Goal: Use online tool/utility: Utilize a website feature to perform a specific function

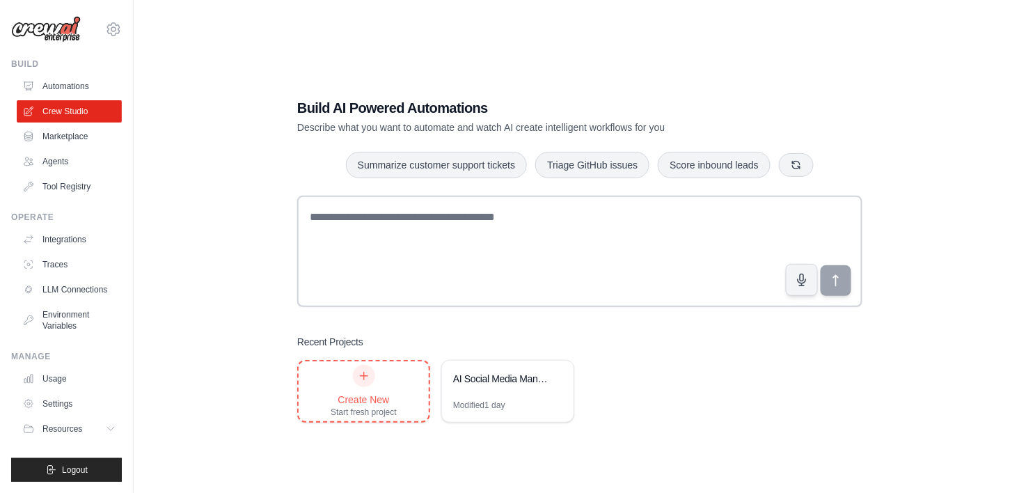
click at [365, 378] on icon at bounding box center [364, 375] width 11 height 11
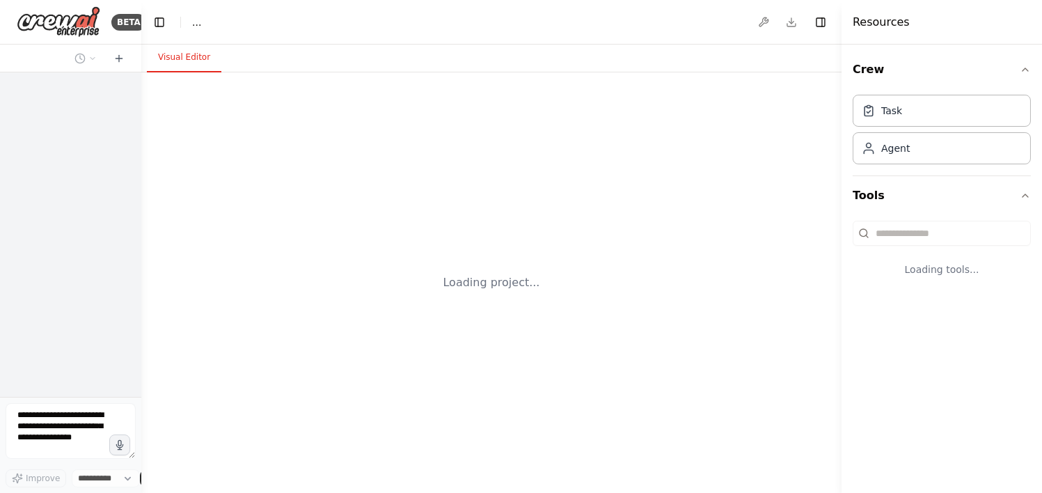
select select "****"
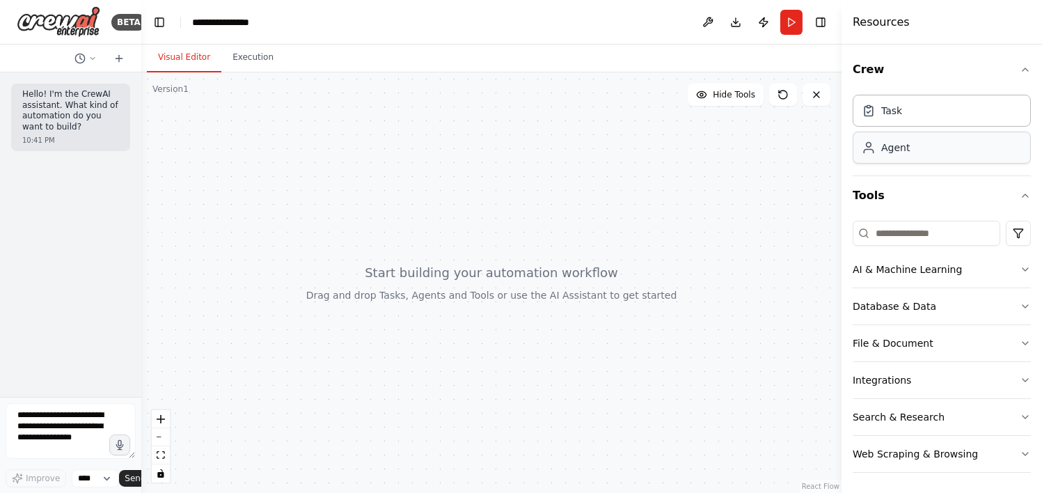
click at [941, 156] on div "Agent" at bounding box center [942, 148] width 178 height 32
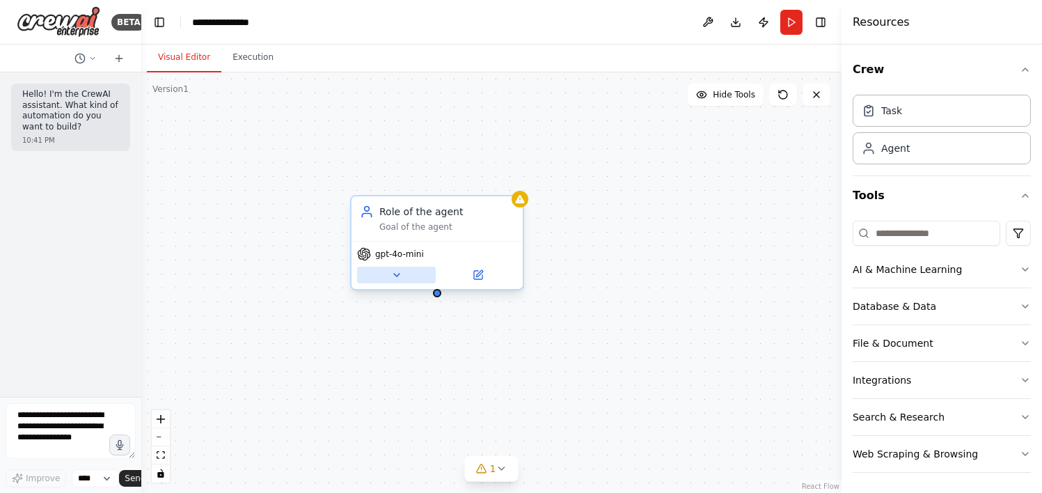
click at [395, 276] on icon at bounding box center [396, 275] width 11 height 11
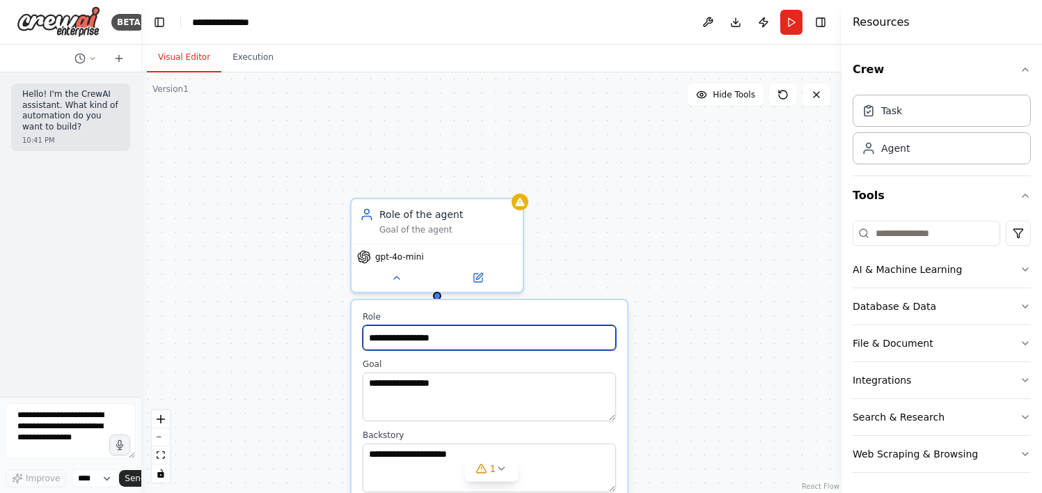
click at [453, 339] on input "**********" at bounding box center [489, 337] width 253 height 25
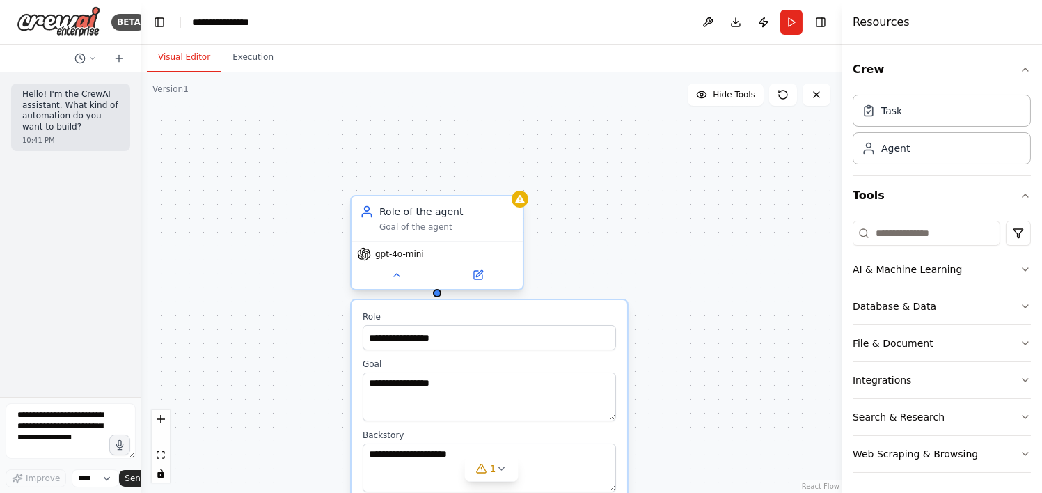
click at [372, 219] on div "Role of the agent Goal of the agent" at bounding box center [437, 219] width 155 height 28
click at [513, 180] on icon at bounding box center [513, 183] width 6 height 8
click at [470, 187] on button "Confirm" at bounding box center [472, 182] width 49 height 17
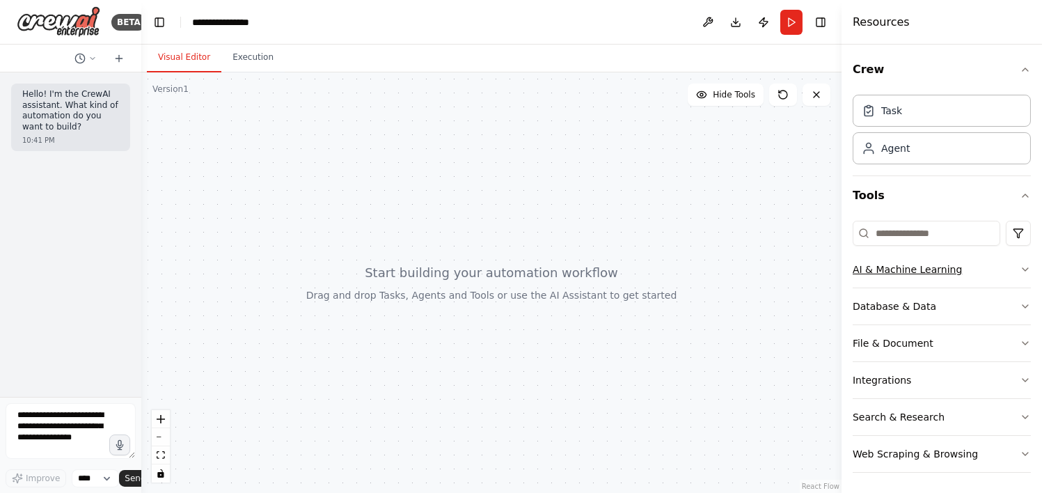
click at [1020, 264] on icon "button" at bounding box center [1025, 269] width 11 height 11
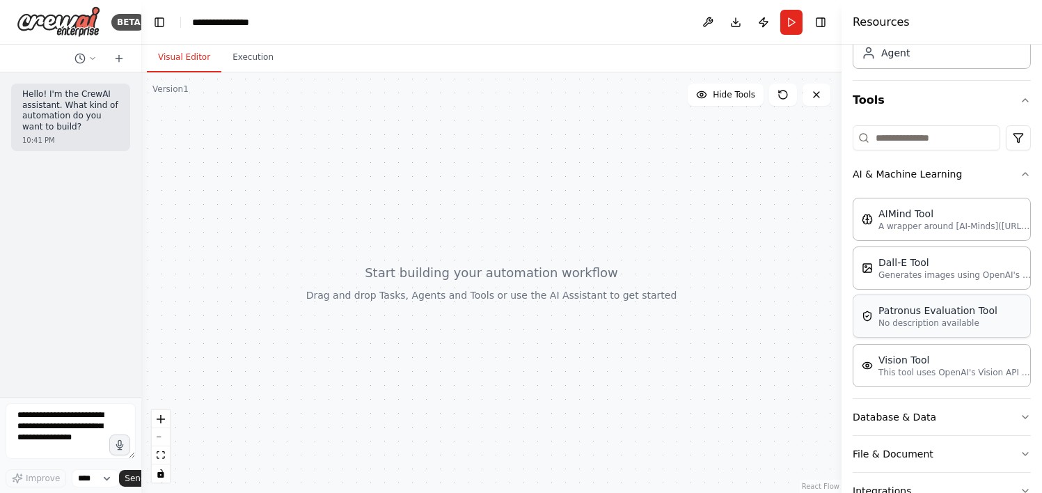
scroll to position [104, 0]
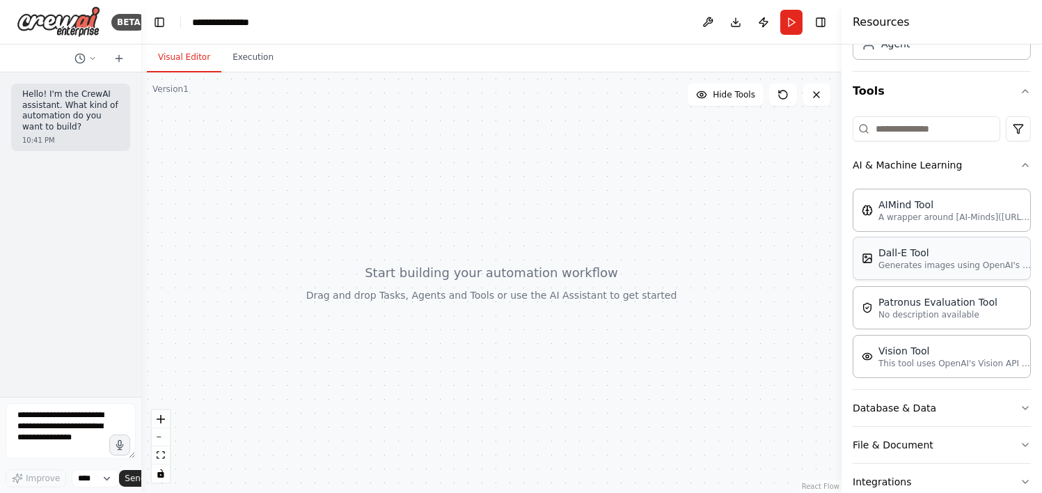
click at [966, 272] on div "Dall-E Tool Generates images using OpenAI's Dall-E model." at bounding box center [942, 258] width 178 height 43
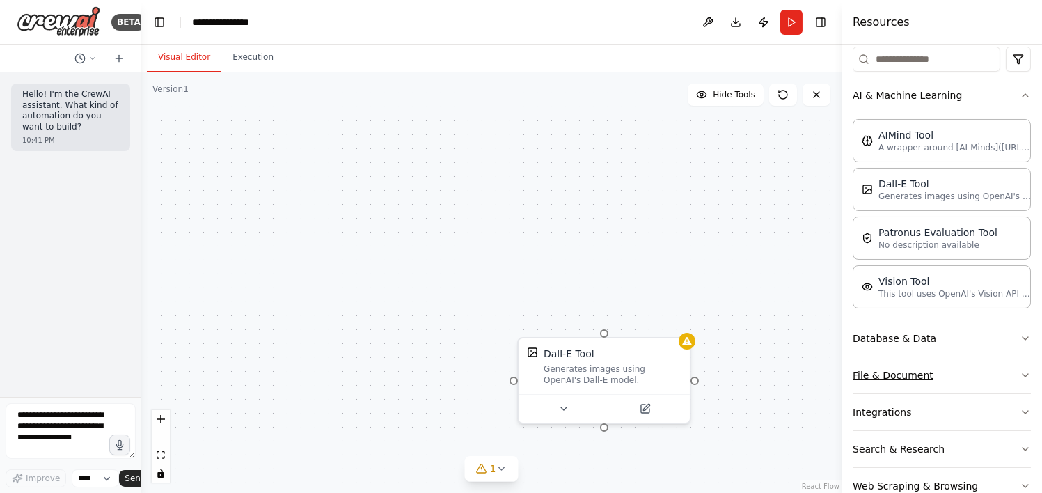
scroll to position [208, 0]
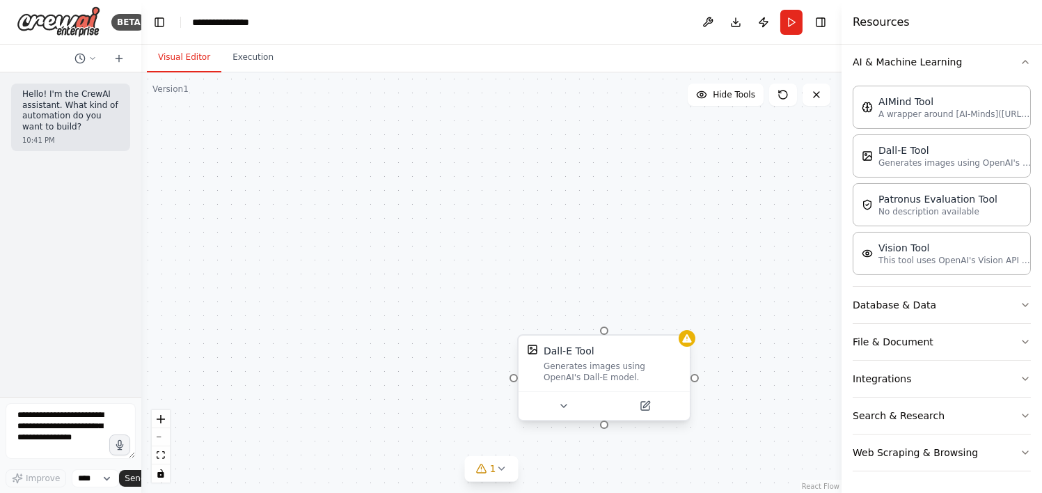
click at [648, 370] on div "Generates images using OpenAI's Dall-E model." at bounding box center [613, 372] width 138 height 22
click at [682, 324] on icon at bounding box center [679, 322] width 8 height 8
click at [647, 315] on button "Confirm" at bounding box center [640, 321] width 49 height 17
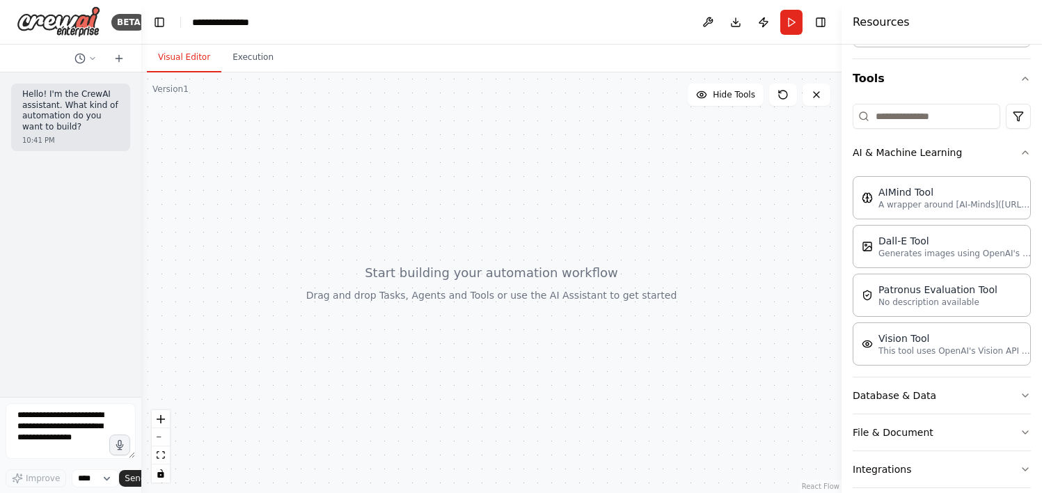
scroll to position [0, 0]
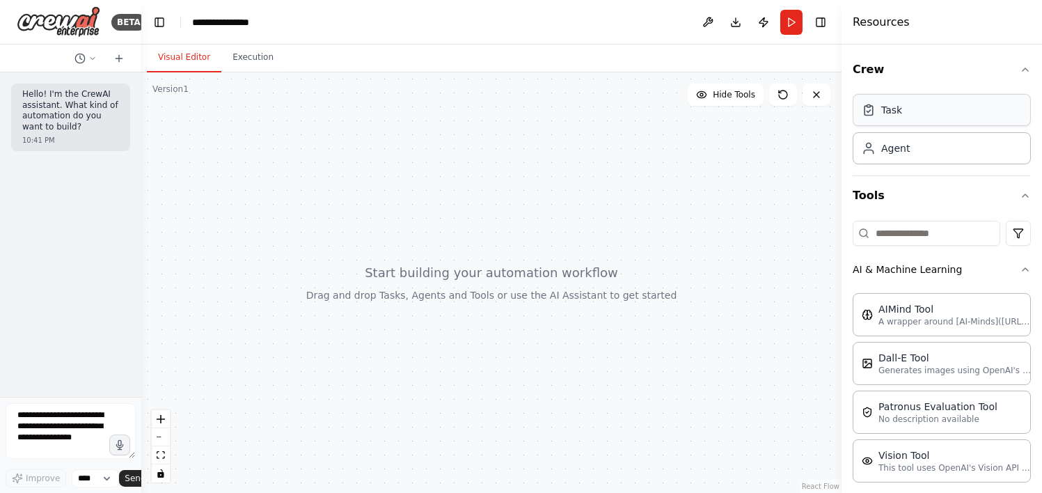
click at [912, 120] on div "Task" at bounding box center [942, 110] width 178 height 32
click at [906, 108] on div "Task" at bounding box center [942, 110] width 178 height 32
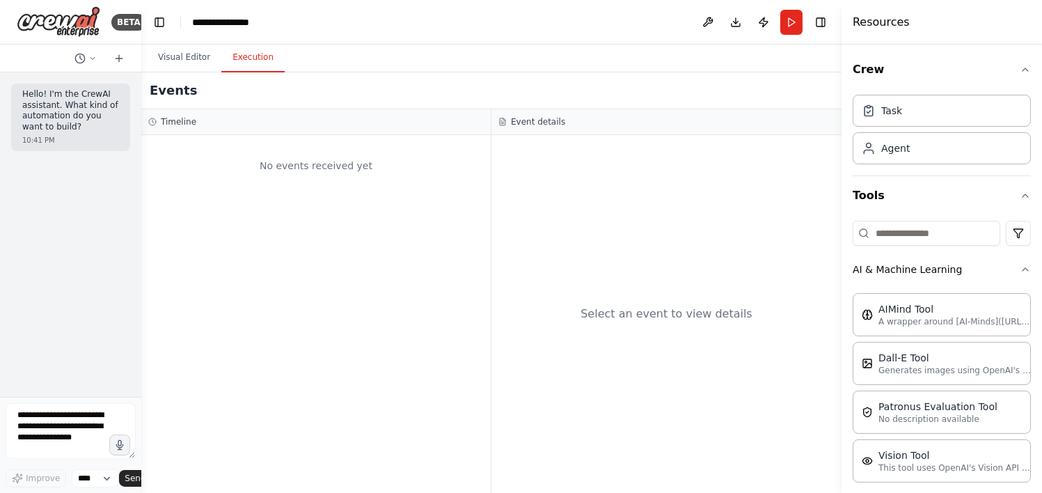
click at [235, 57] on button "Execution" at bounding box center [252, 57] width 63 height 29
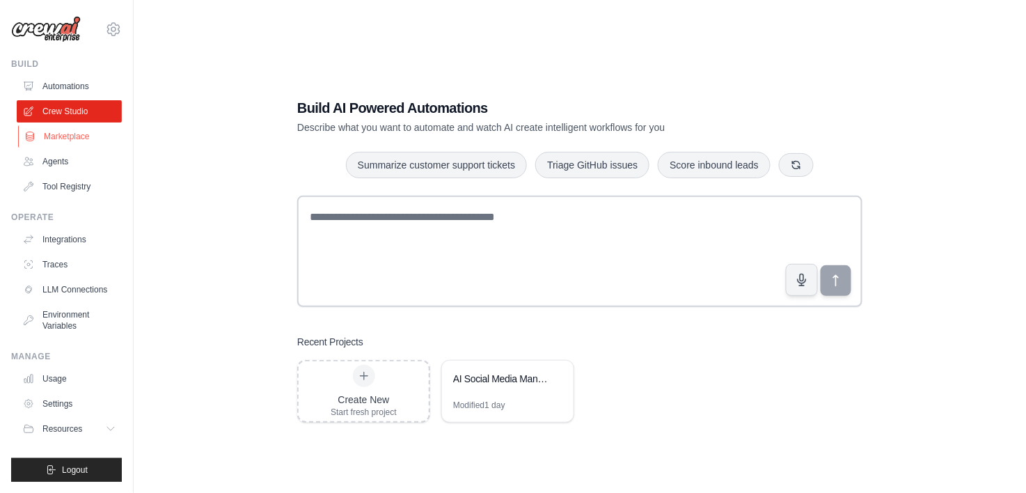
click at [65, 125] on link "Marketplace" at bounding box center [70, 136] width 105 height 22
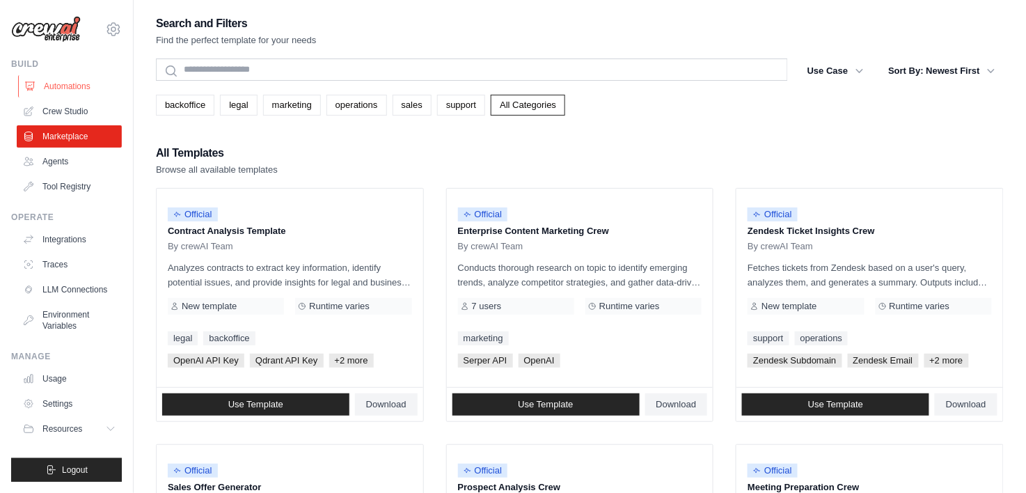
click at [64, 80] on link "Automations" at bounding box center [70, 86] width 105 height 22
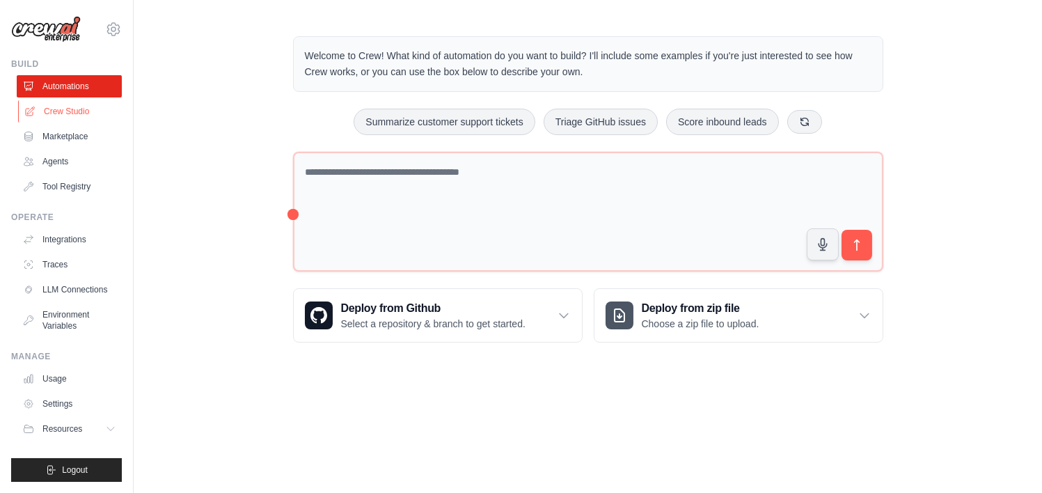
click at [77, 104] on link "Crew Studio" at bounding box center [70, 111] width 105 height 22
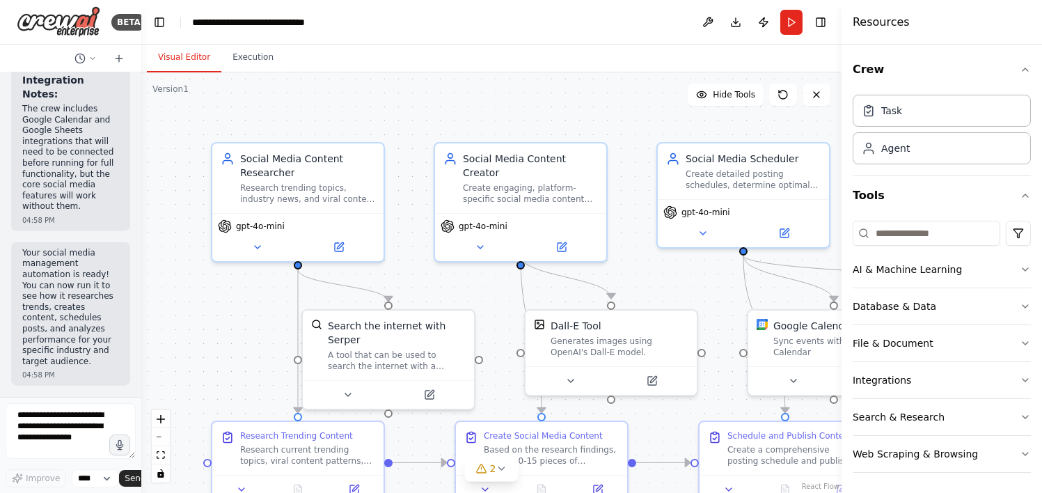
scroll to position [4523, 0]
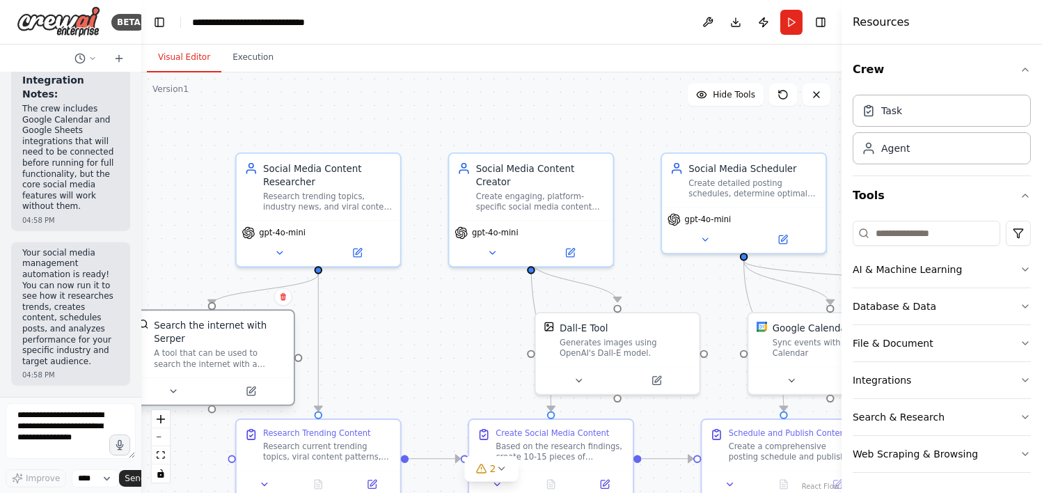
drag, startPoint x: 420, startPoint y: 336, endPoint x: 229, endPoint y: 336, distance: 190.8
click at [229, 348] on div "A tool that can be used to search the internet with a search_query. Supports di…" at bounding box center [220, 359] width 132 height 22
click at [318, 330] on icon "Edge from 2070a70e-b2dd-4d86-8d4a-a6980614d785 to 63bec019-3c7a-4067-b751-97438…" at bounding box center [318, 342] width 0 height 137
click at [321, 441] on div "Research current trending topics, viral content patterns, and industry-specific…" at bounding box center [327, 450] width 129 height 22
click at [321, 445] on div "Research current trending topics, viral content patterns, and industry-specific…" at bounding box center [327, 450] width 129 height 22
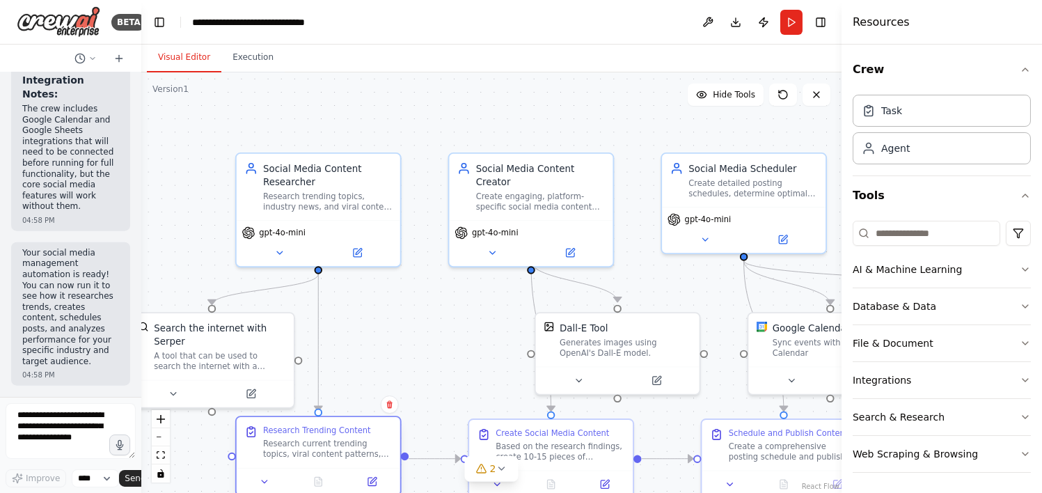
click at [321, 445] on div "Research current trending topics, viral content patterns, and industry-specific…" at bounding box center [327, 450] width 129 height 22
click at [373, 482] on icon at bounding box center [373, 480] width 6 height 6
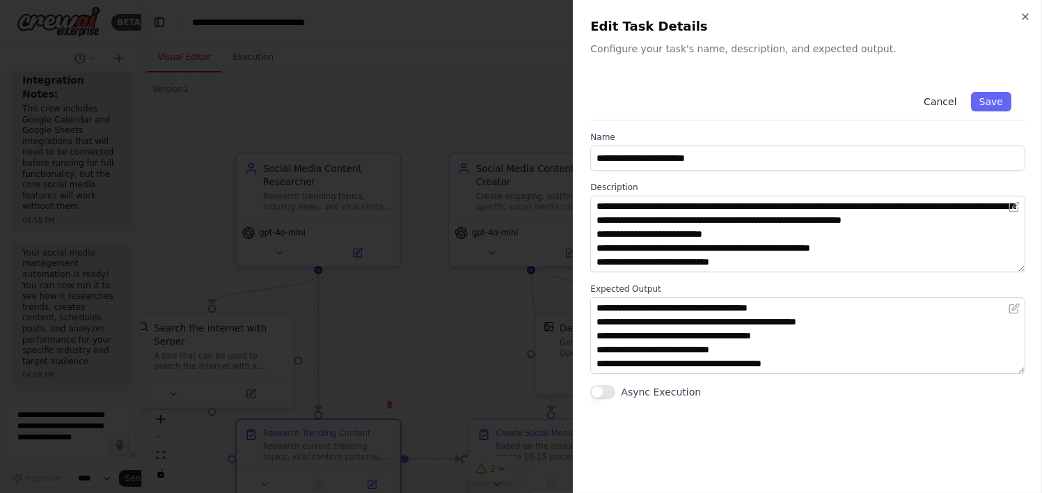
click at [943, 98] on button "Cancel" at bounding box center [940, 101] width 49 height 19
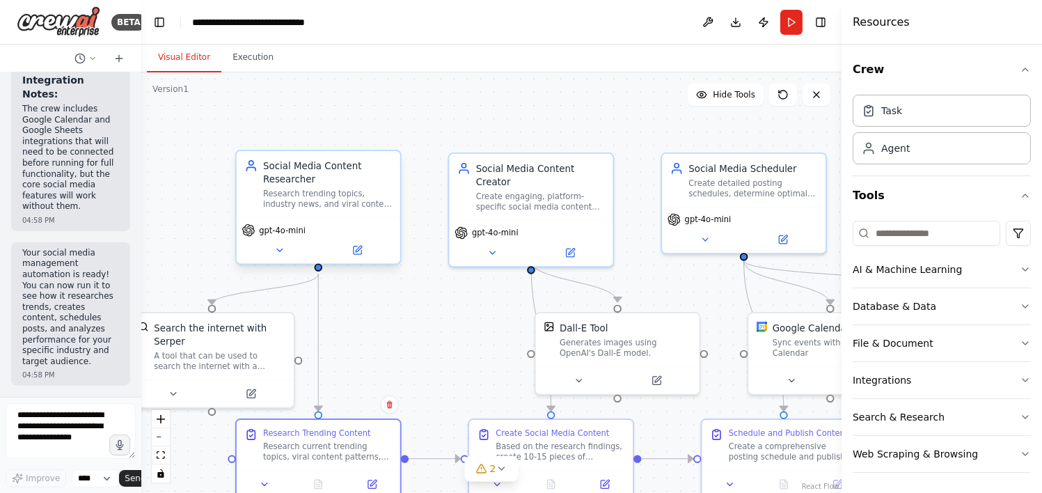
click at [318, 268] on div at bounding box center [319, 267] width 8 height 8
click at [318, 416] on div at bounding box center [319, 413] width 8 height 8
click at [376, 481] on icon at bounding box center [372, 482] width 8 height 8
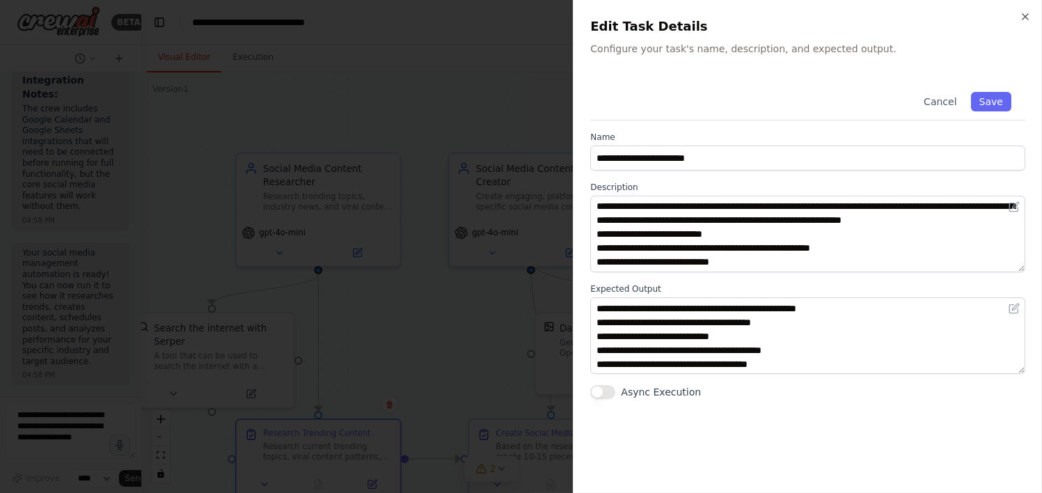
scroll to position [0, 0]
click at [943, 106] on button "Cancel" at bounding box center [940, 101] width 49 height 19
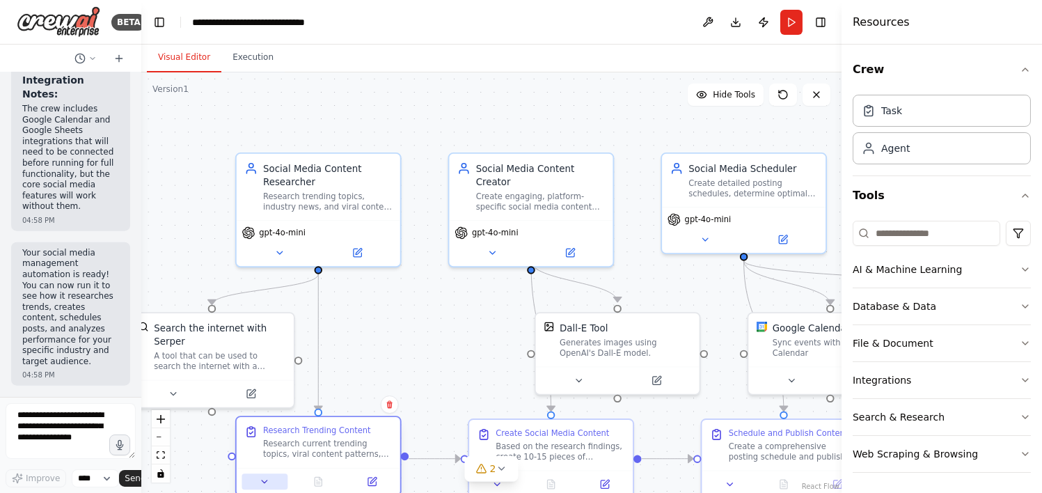
click at [254, 480] on button at bounding box center [265, 482] width 46 height 16
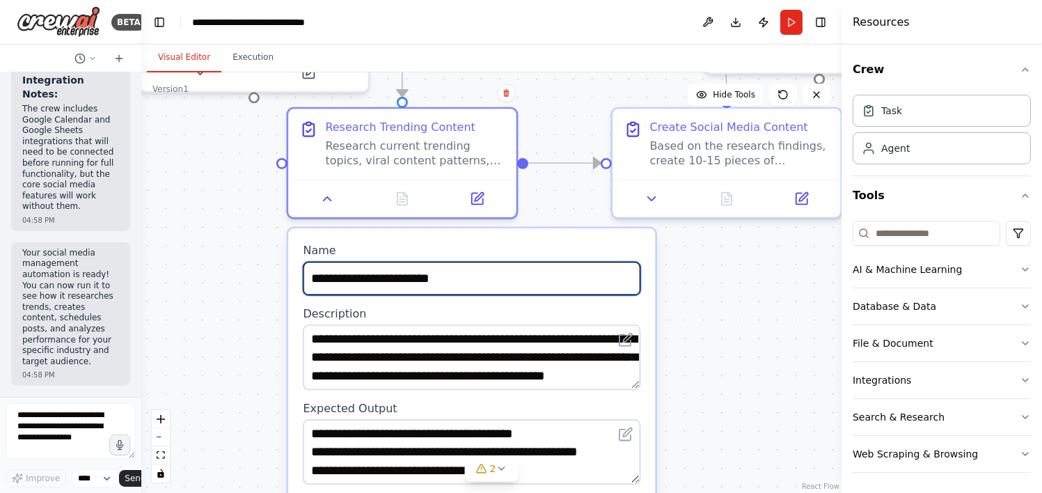
drag, startPoint x: 522, startPoint y: 360, endPoint x: 554, endPoint y: 84, distance: 277.5
click at [554, 84] on div ".deletable-edge-delete-btn { width: 20px; height: 20px; border: 0px solid #ffff…" at bounding box center [491, 282] width 701 height 421
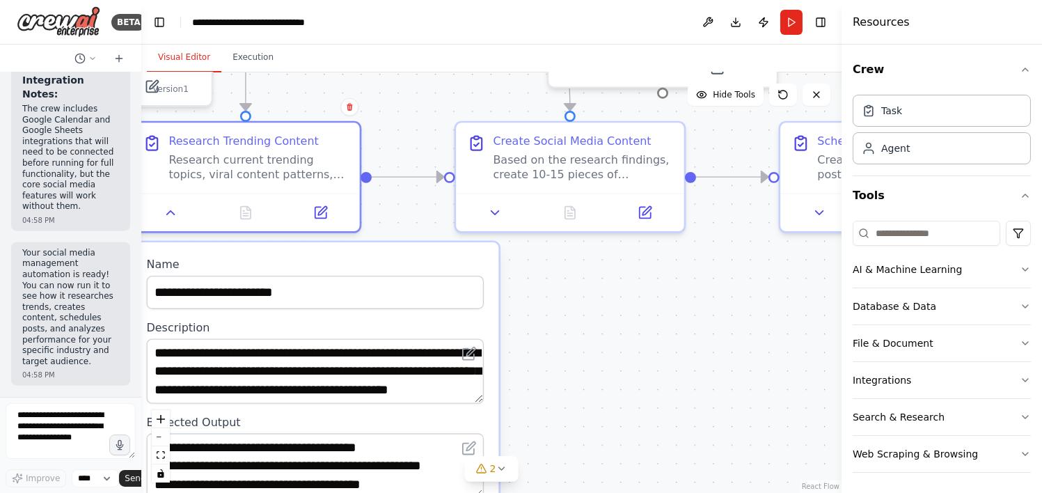
drag, startPoint x: 721, startPoint y: 396, endPoint x: 551, endPoint y: 432, distance: 173.7
click at [550, 437] on div ".deletable-edge-delete-btn { width: 20px; height: 20px; border: 0px solid #ffff…" at bounding box center [491, 282] width 701 height 421
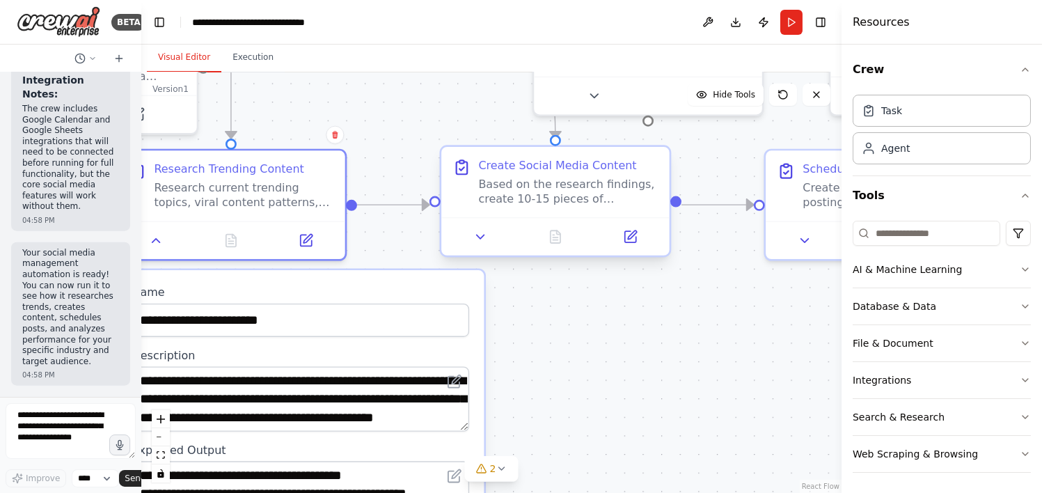
click at [552, 178] on div "Based on the research findings, create 10-15 pieces of engaging social media co…" at bounding box center [568, 192] width 180 height 30
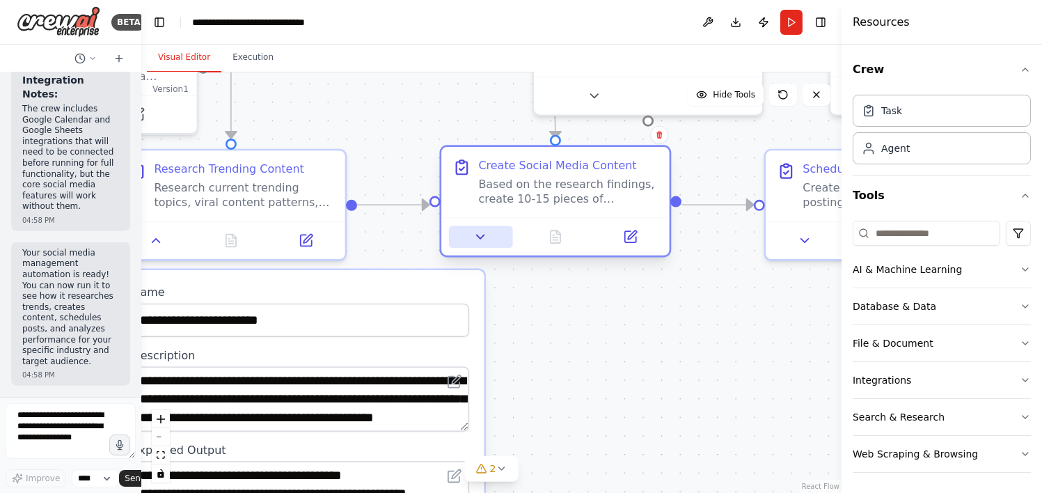
click at [485, 240] on icon at bounding box center [481, 236] width 15 height 15
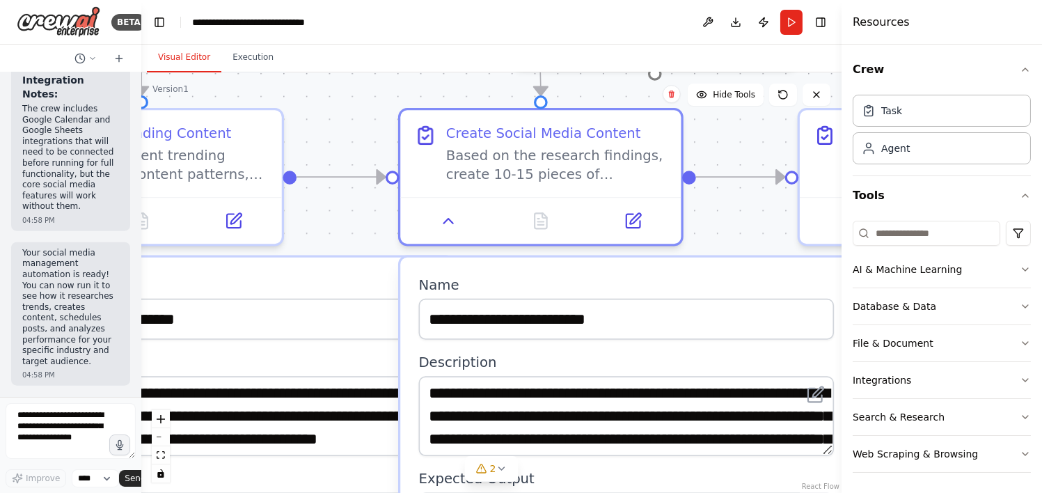
click at [738, 225] on div ".deletable-edge-delete-btn { width: 20px; height: 20px; border: 0px solid #ffff…" at bounding box center [491, 282] width 701 height 421
click at [893, 154] on div "Agent" at bounding box center [896, 148] width 29 height 14
click at [900, 119] on div "Task" at bounding box center [942, 110] width 178 height 32
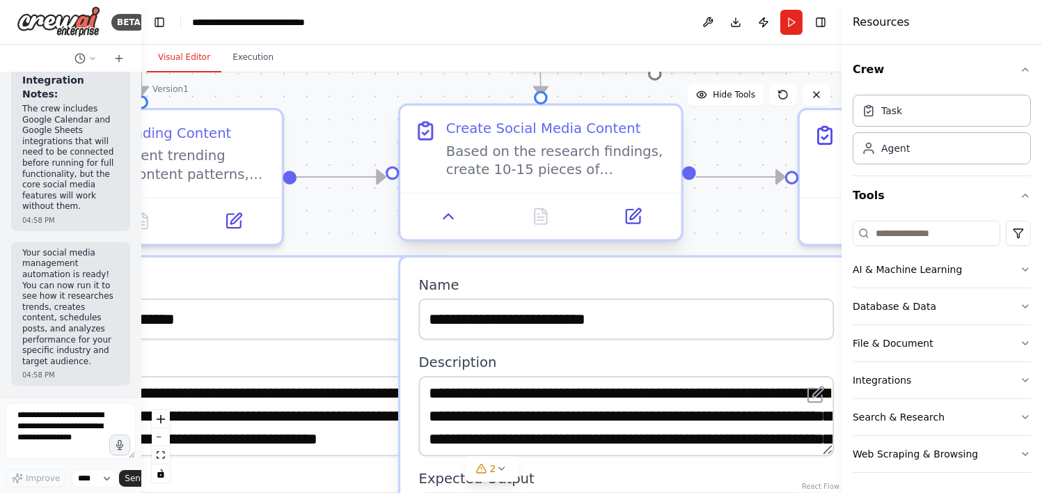
click at [538, 99] on div at bounding box center [541, 98] width 14 height 14
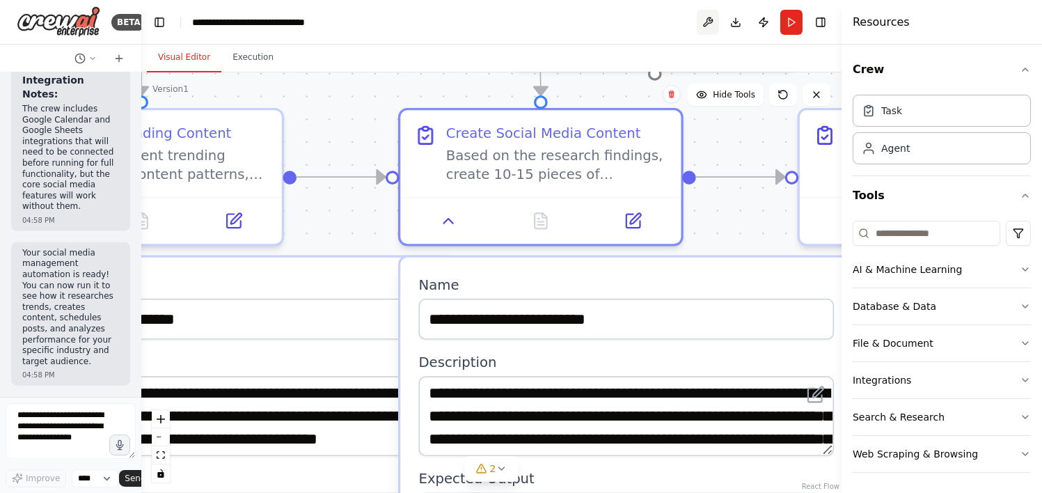
click at [700, 17] on button at bounding box center [708, 22] width 22 height 25
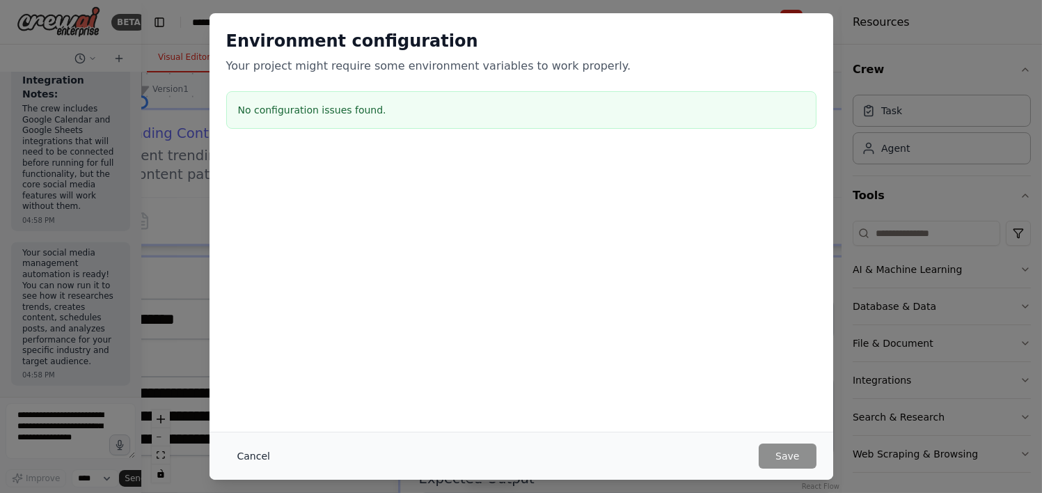
click at [245, 460] on button "Cancel" at bounding box center [253, 456] width 55 height 25
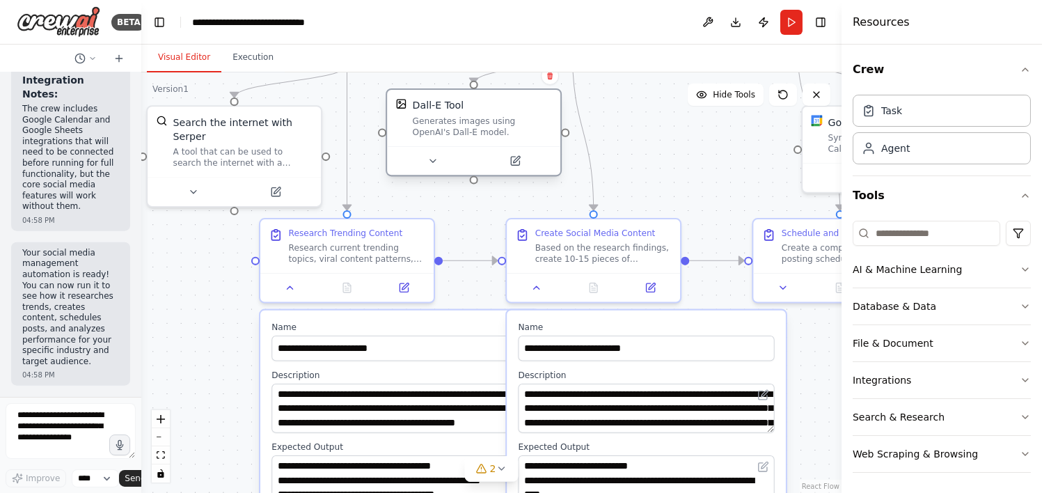
drag, startPoint x: 673, startPoint y: 139, endPoint x: 481, endPoint y: 130, distance: 192.4
click at [481, 130] on div "Generates images using OpenAI's Dall-E model." at bounding box center [482, 126] width 139 height 22
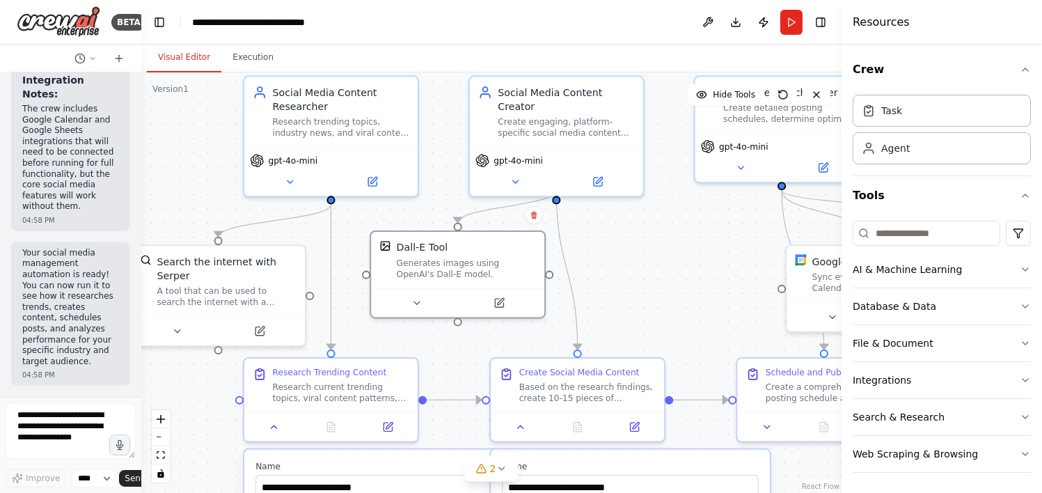
drag, startPoint x: 642, startPoint y: 144, endPoint x: 630, endPoint y: 290, distance: 146.0
click at [630, 290] on div ".deletable-edge-delete-btn { width: 20px; height: 20px; border: 0px solid #ffff…" at bounding box center [491, 282] width 701 height 421
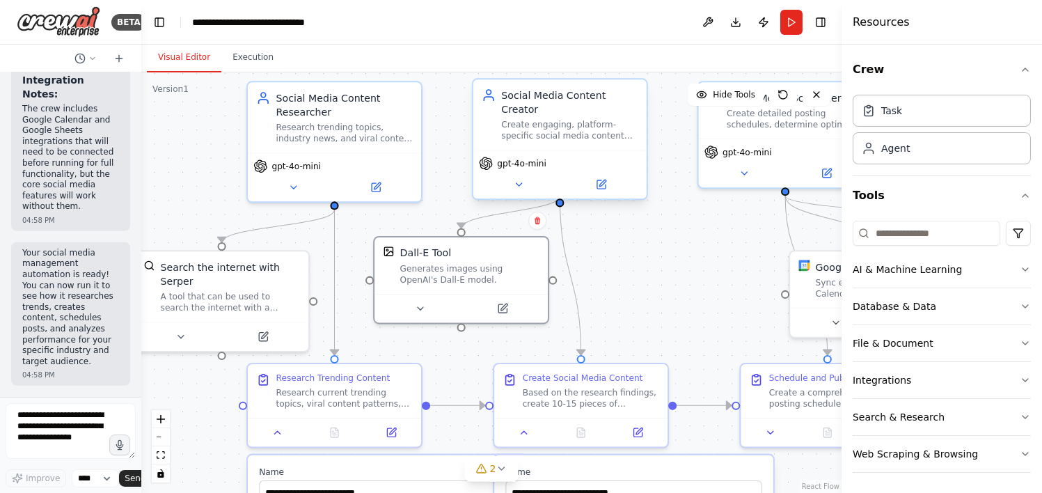
click at [560, 198] on div at bounding box center [560, 202] width 8 height 8
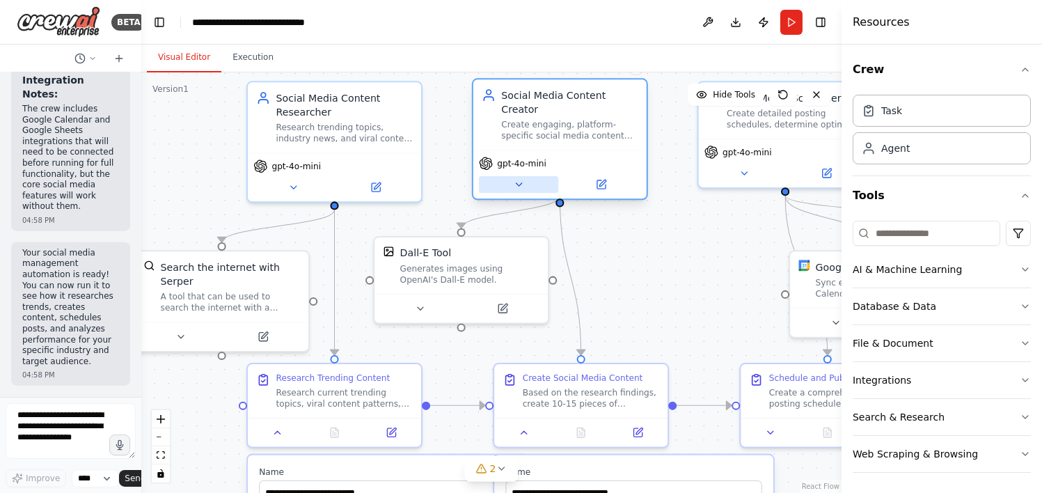
click at [516, 179] on icon at bounding box center [518, 184] width 11 height 11
click at [517, 183] on icon at bounding box center [519, 184] width 6 height 3
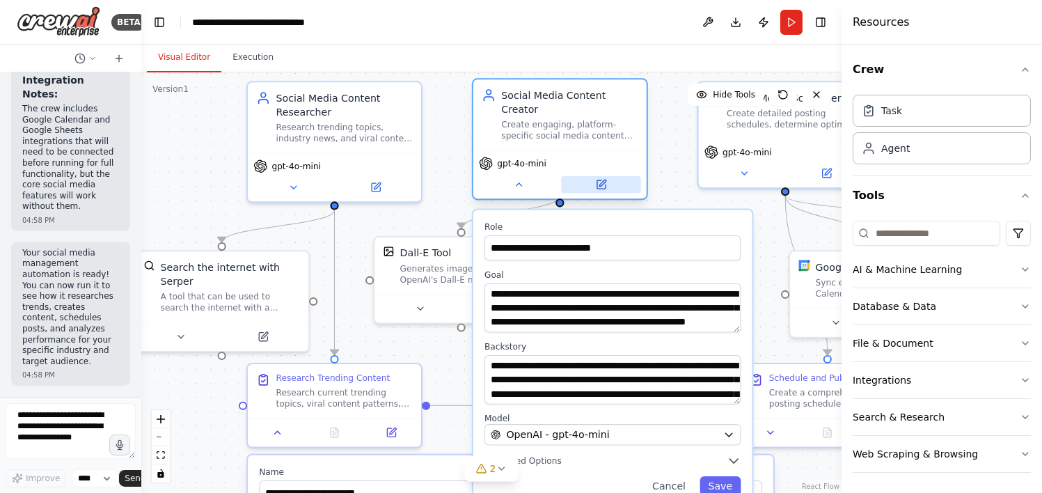
click at [605, 180] on icon at bounding box center [601, 184] width 8 height 8
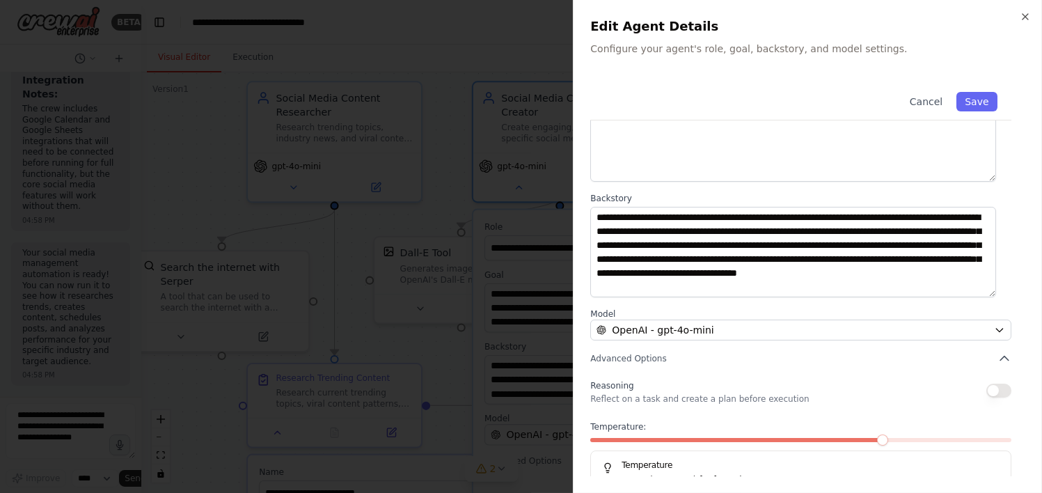
scroll to position [137, 0]
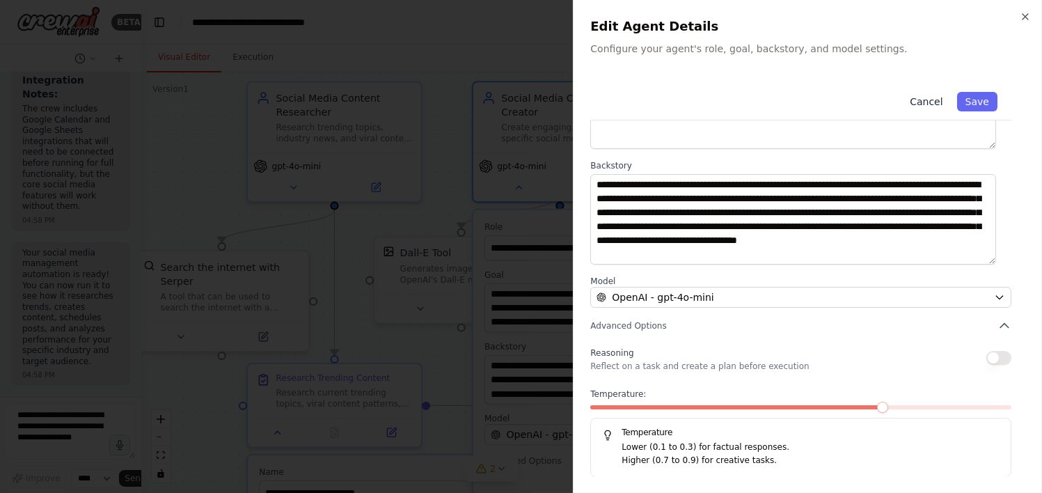
click at [921, 106] on button "Cancel" at bounding box center [926, 101] width 49 height 19
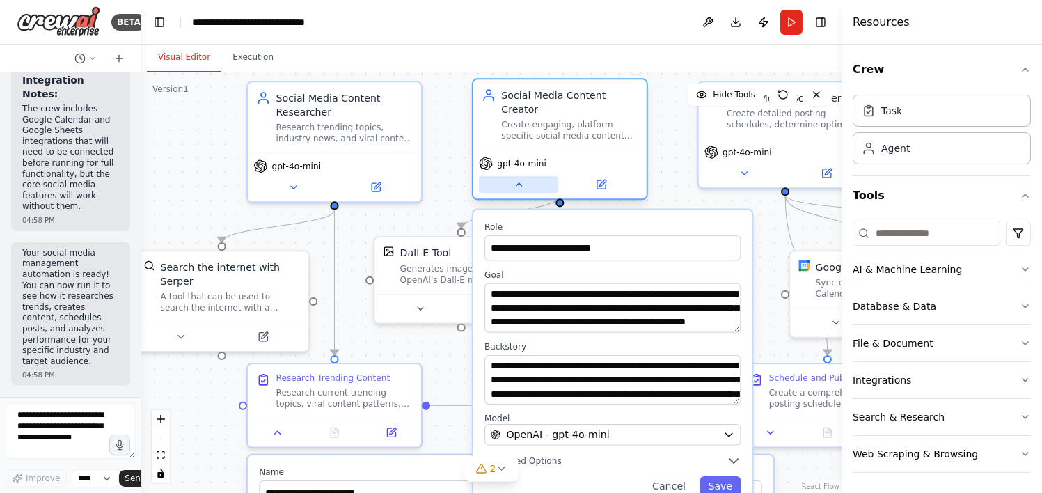
click at [522, 179] on icon at bounding box center [518, 184] width 11 height 11
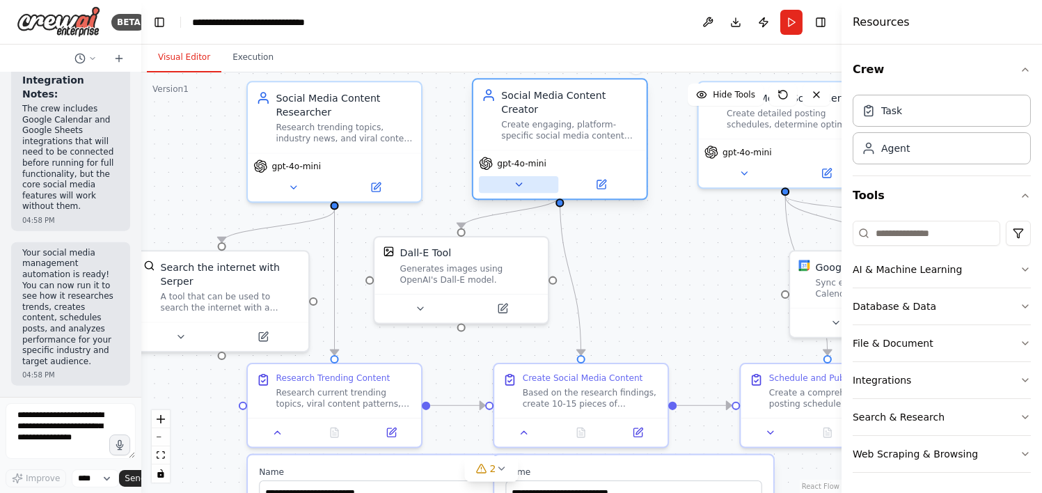
click at [510, 176] on button at bounding box center [518, 184] width 79 height 17
click at [521, 179] on icon at bounding box center [518, 184] width 11 height 11
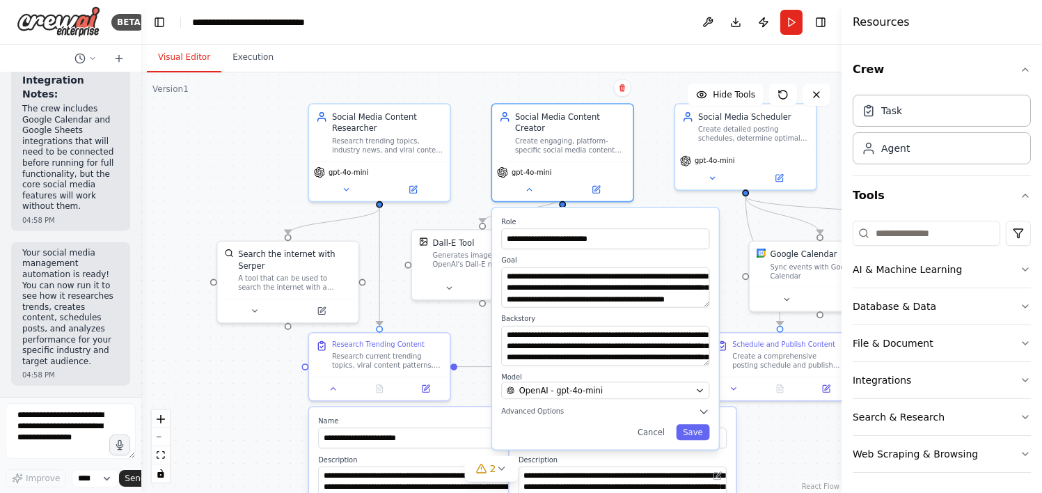
click at [248, 178] on div ".deletable-edge-delete-btn { width: 20px; height: 20px; border: 0px solid #ffff…" at bounding box center [491, 282] width 701 height 421
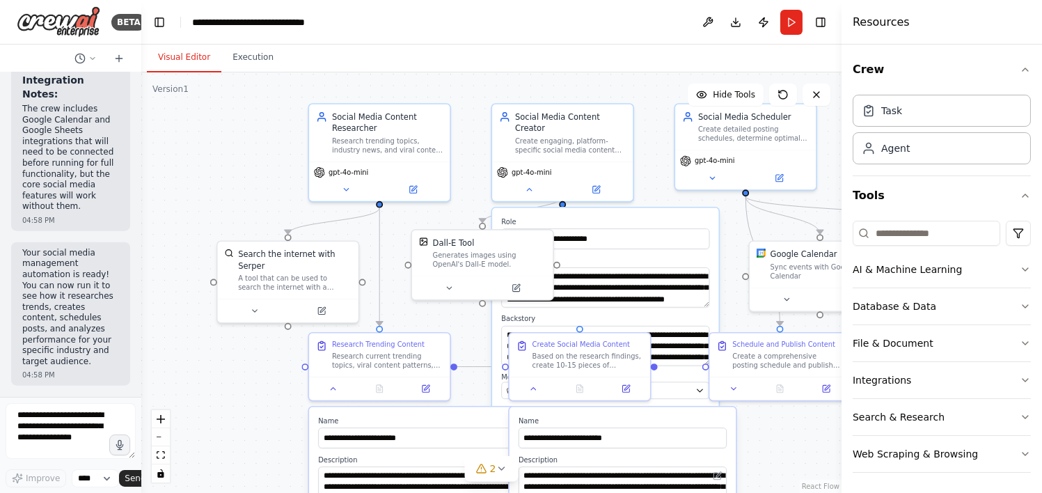
click at [659, 180] on div ".deletable-edge-delete-btn { width: 20px; height: 20px; border: 0px solid #ffff…" at bounding box center [491, 282] width 701 height 421
click at [582, 134] on div "Create engaging, platform-specific social media content including captions, has…" at bounding box center [570, 143] width 111 height 18
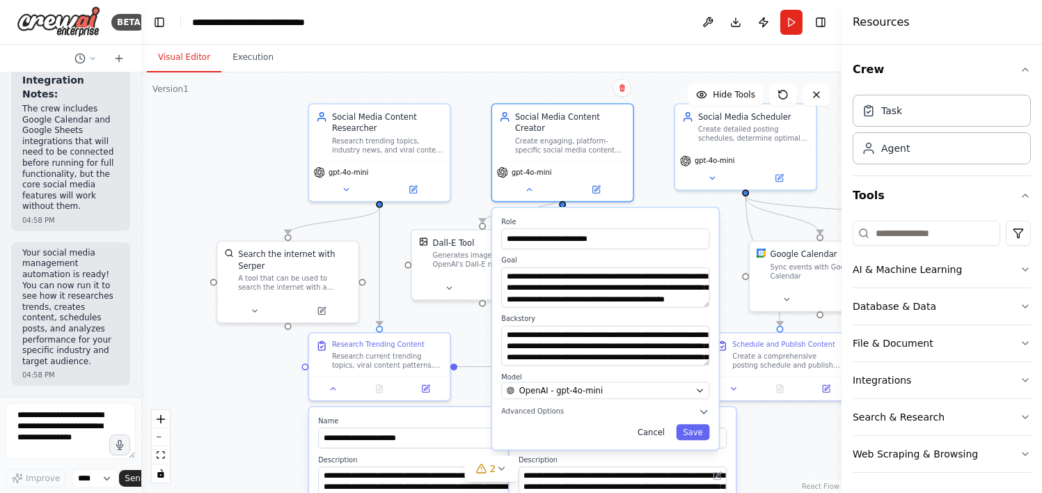
click at [642, 424] on button "Cancel" at bounding box center [651, 432] width 41 height 16
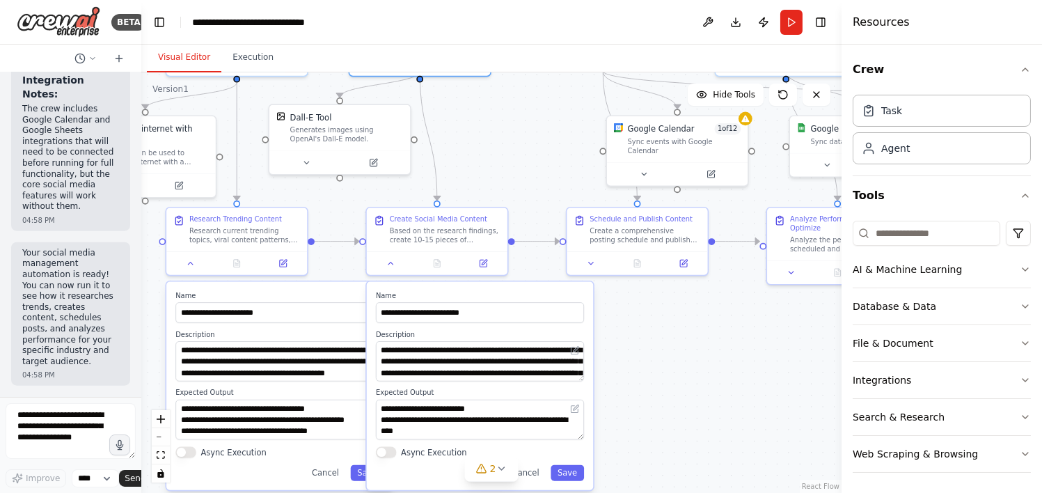
drag, startPoint x: 709, startPoint y: 264, endPoint x: 566, endPoint y: 139, distance: 190.0
click at [566, 139] on div ".deletable-edge-delete-btn { width: 20px; height: 20px; border: 0px solid #ffff…" at bounding box center [491, 282] width 701 height 421
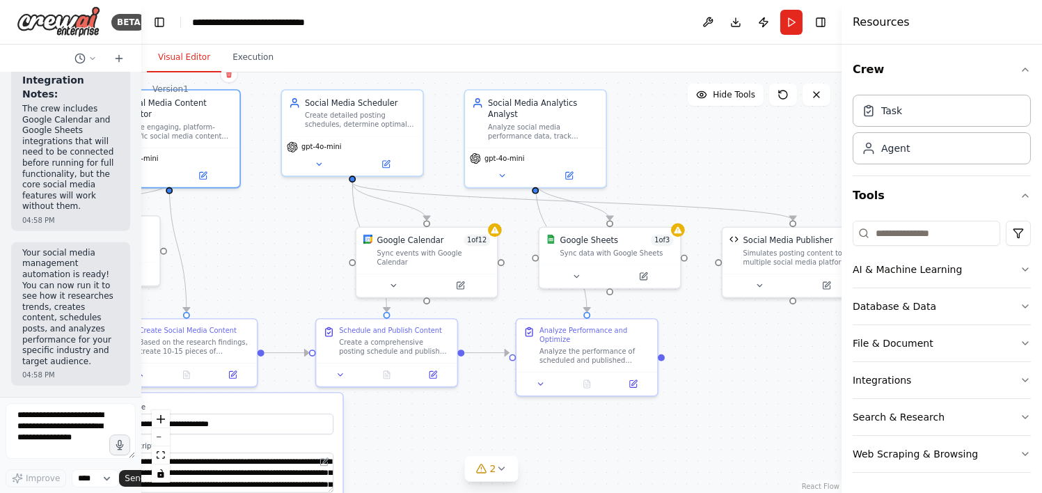
drag, startPoint x: 570, startPoint y: 139, endPoint x: 320, endPoint y: 251, distance: 274.3
click at [320, 251] on div ".deletable-edge-delete-btn { width: 20px; height: 20px; border: 0px solid #ffff…" at bounding box center [491, 282] width 701 height 421
click at [462, 280] on icon at bounding box center [460, 283] width 7 height 7
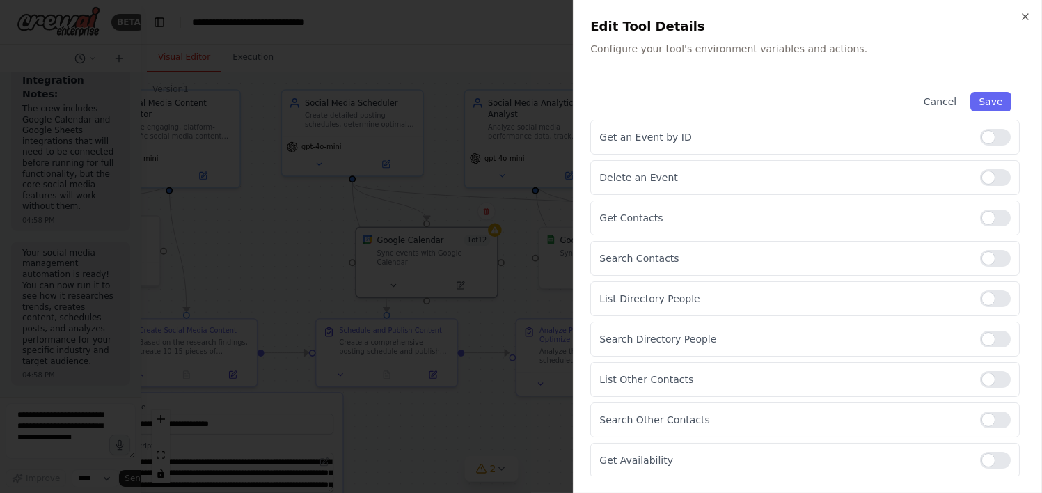
scroll to position [0, 0]
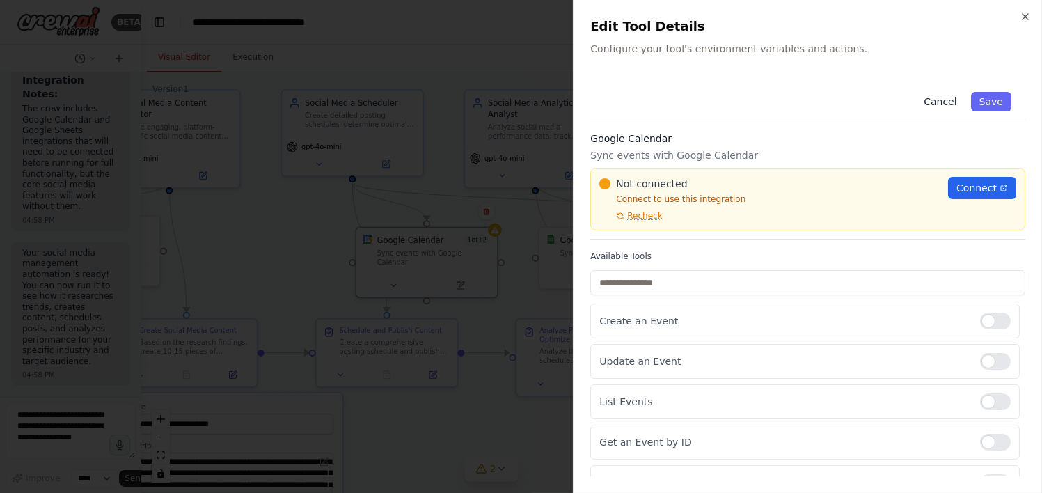
click at [932, 96] on button "Cancel" at bounding box center [940, 101] width 49 height 19
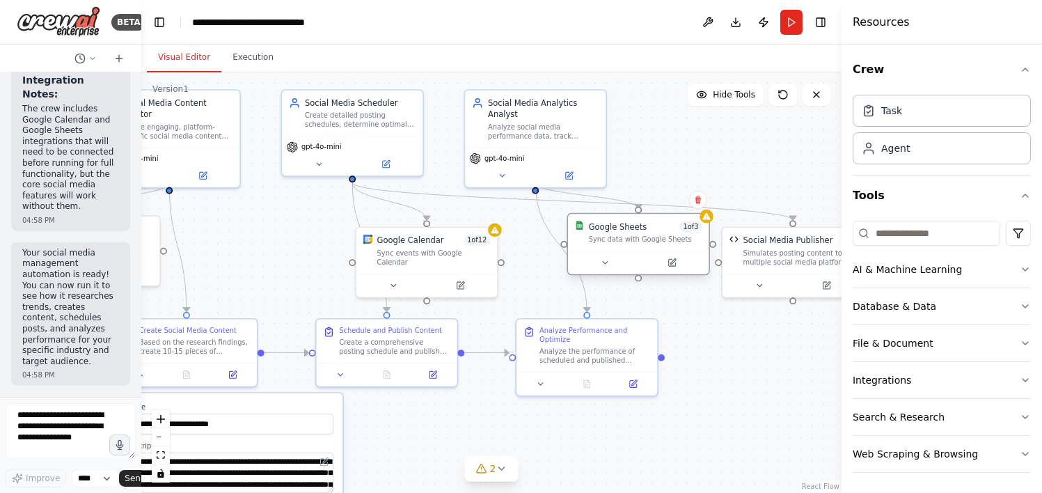
drag, startPoint x: 616, startPoint y: 246, endPoint x: 650, endPoint y: 239, distance: 34.8
click at [650, 239] on div "Sync data with Google Sheets" at bounding box center [646, 239] width 114 height 9
click at [792, 258] on div "Simulates posting content to multiple social media platforms (Twitter, LinkedIn…" at bounding box center [801, 255] width 114 height 18
click at [825, 281] on icon at bounding box center [826, 283] width 7 height 7
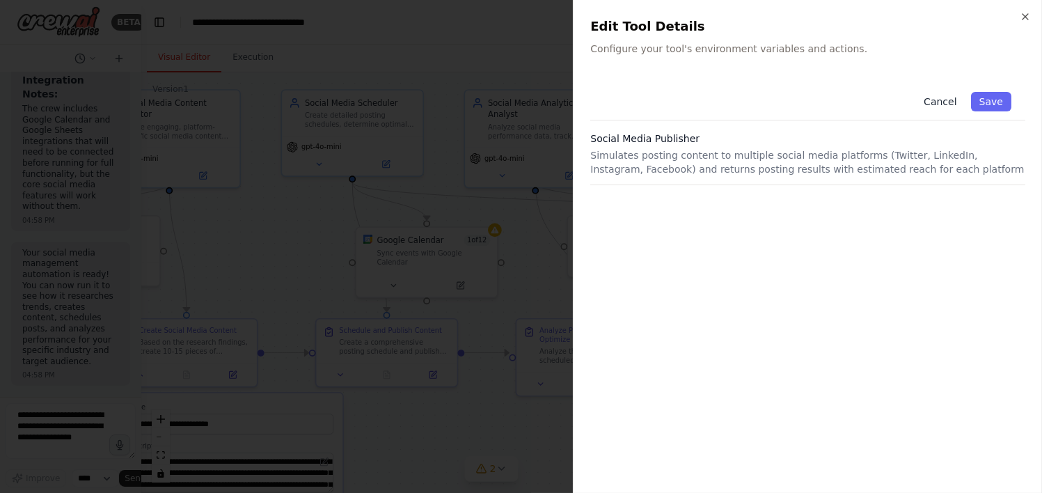
click at [945, 97] on button "Cancel" at bounding box center [940, 101] width 49 height 19
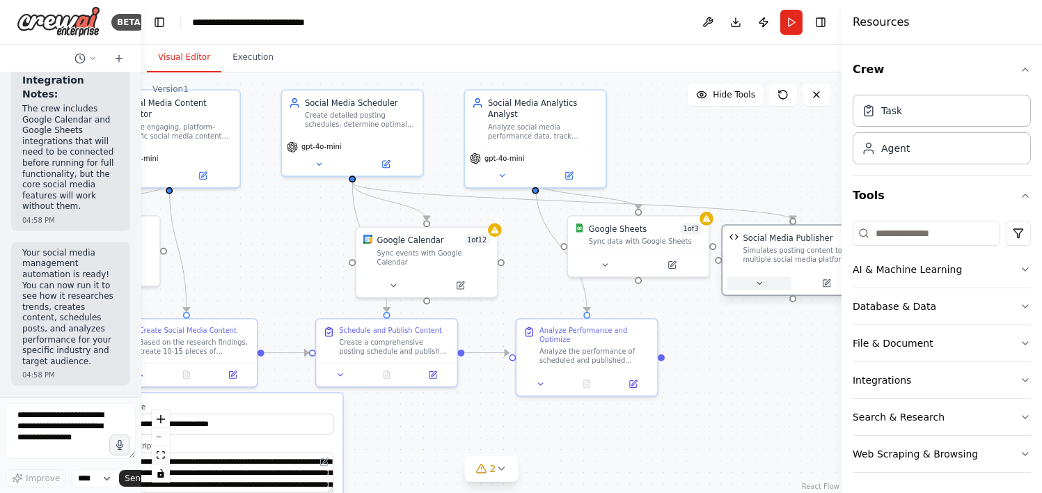
click at [762, 283] on icon at bounding box center [759, 283] width 9 height 9
click at [675, 267] on icon at bounding box center [672, 262] width 9 height 9
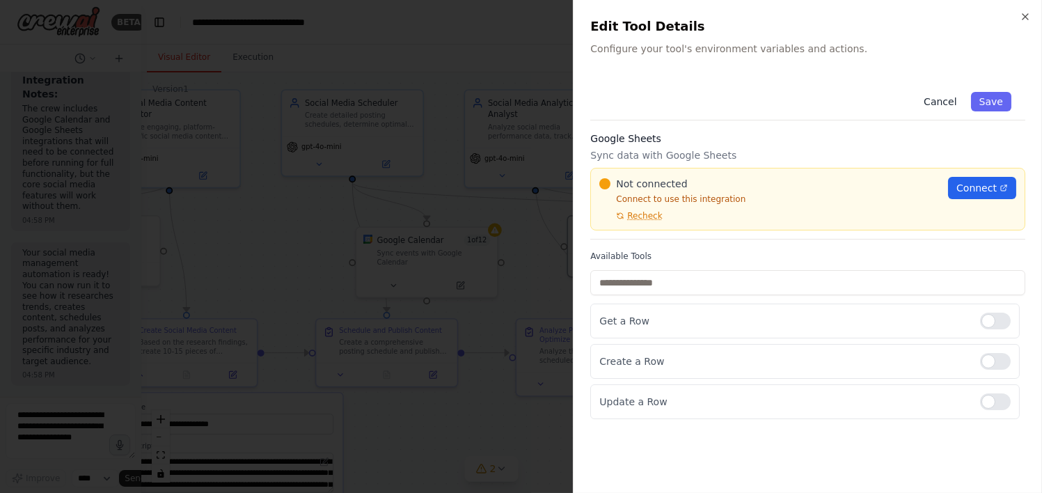
click at [942, 95] on button "Cancel" at bounding box center [940, 101] width 49 height 19
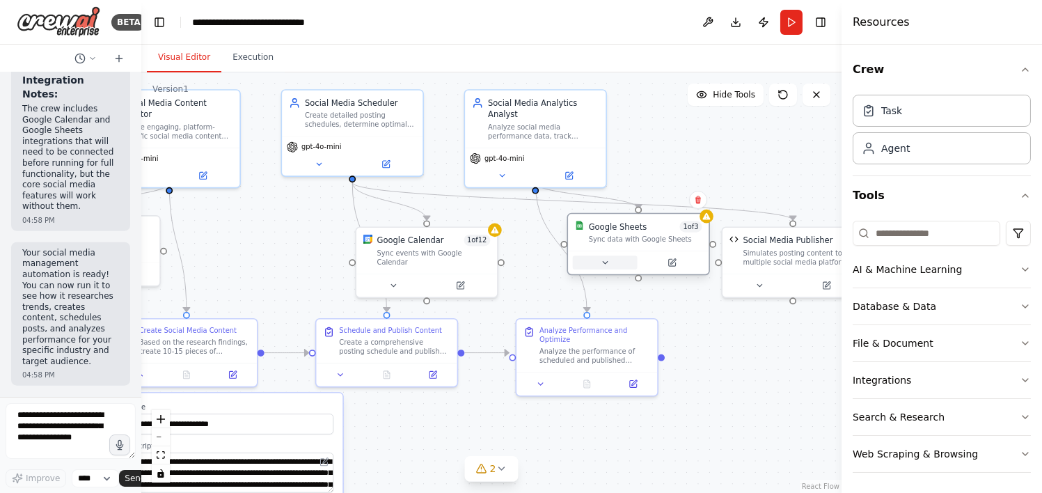
click at [604, 263] on icon at bounding box center [605, 263] width 5 height 2
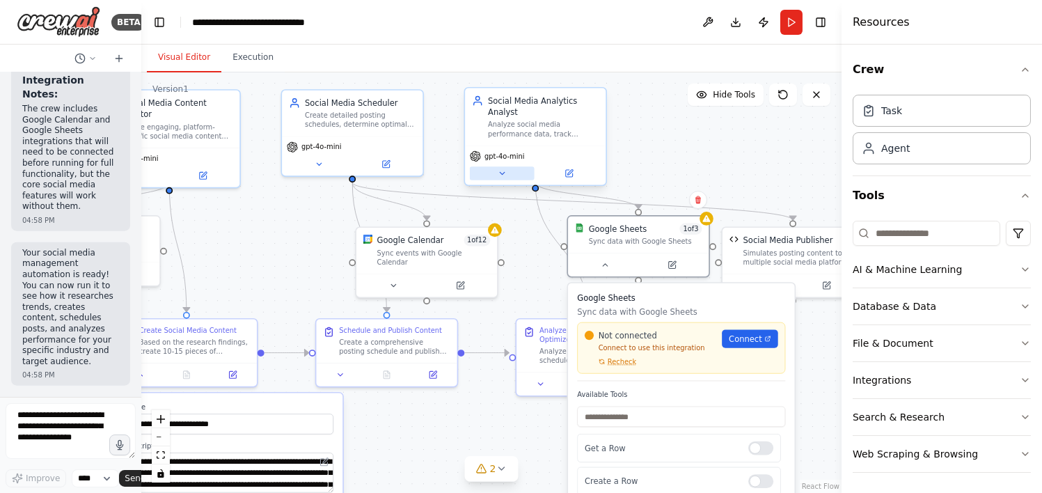
click at [497, 166] on button at bounding box center [502, 173] width 65 height 14
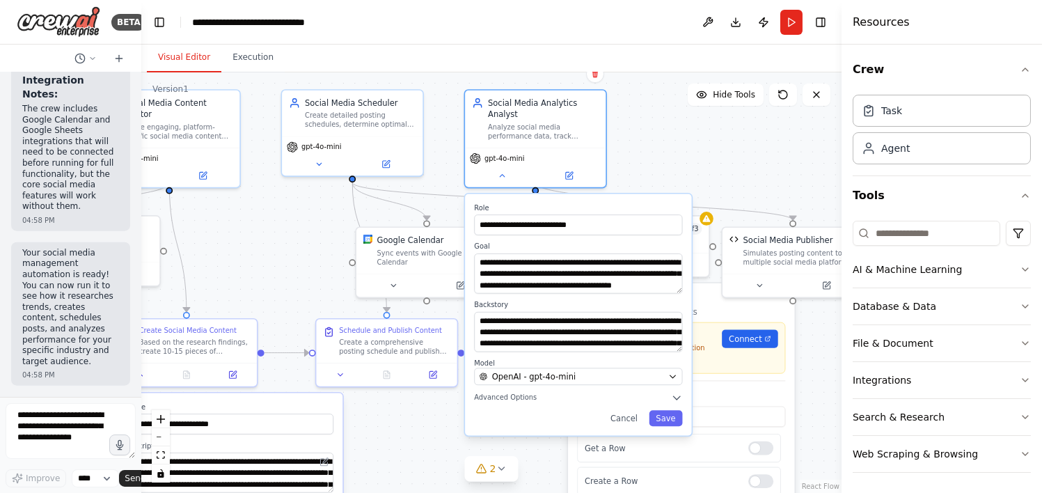
click at [696, 132] on div ".deletable-edge-delete-btn { width: 20px; height: 20px; border: 0px solid #ffff…" at bounding box center [491, 282] width 701 height 421
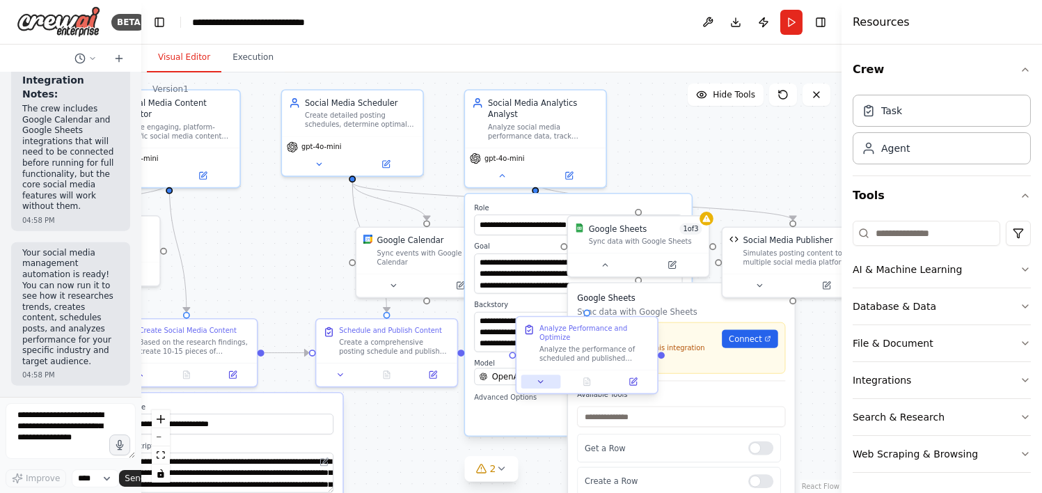
click at [538, 377] on icon at bounding box center [540, 381] width 9 height 9
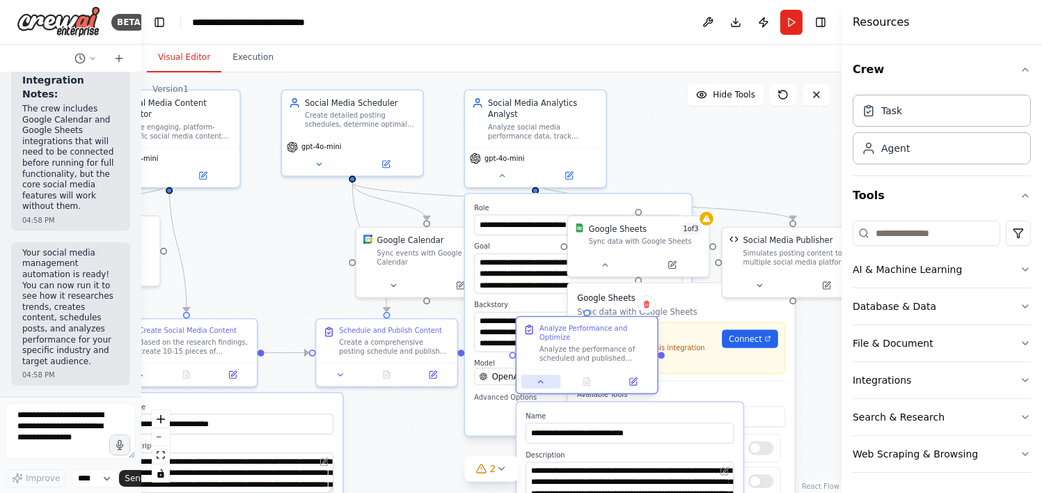
click at [540, 377] on icon at bounding box center [540, 381] width 9 height 9
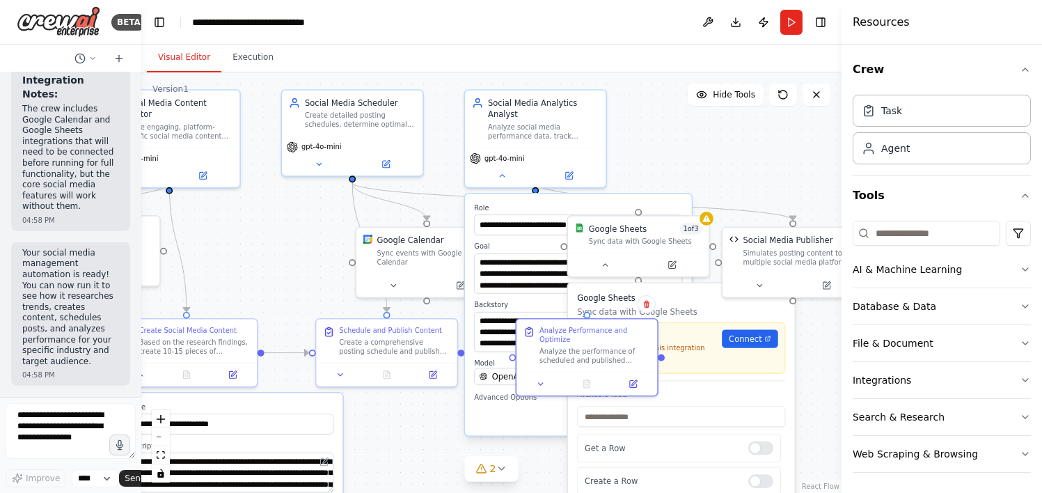
click at [818, 381] on div ".deletable-edge-delete-btn { width: 20px; height: 20px; border: 0px solid #ffff…" at bounding box center [491, 282] width 701 height 421
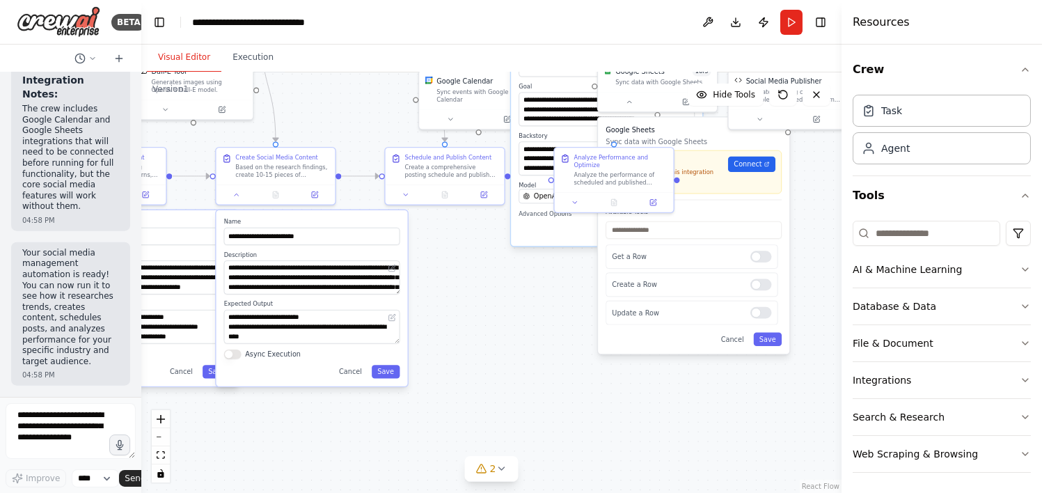
drag, startPoint x: 565, startPoint y: 485, endPoint x: 558, endPoint y: 302, distance: 183.3
click at [558, 302] on div ".deletable-edge-delete-btn { width: 20px; height: 20px; border: 0px solid #ffff…" at bounding box center [491, 282] width 701 height 421
click at [735, 342] on button "Cancel" at bounding box center [732, 339] width 35 height 13
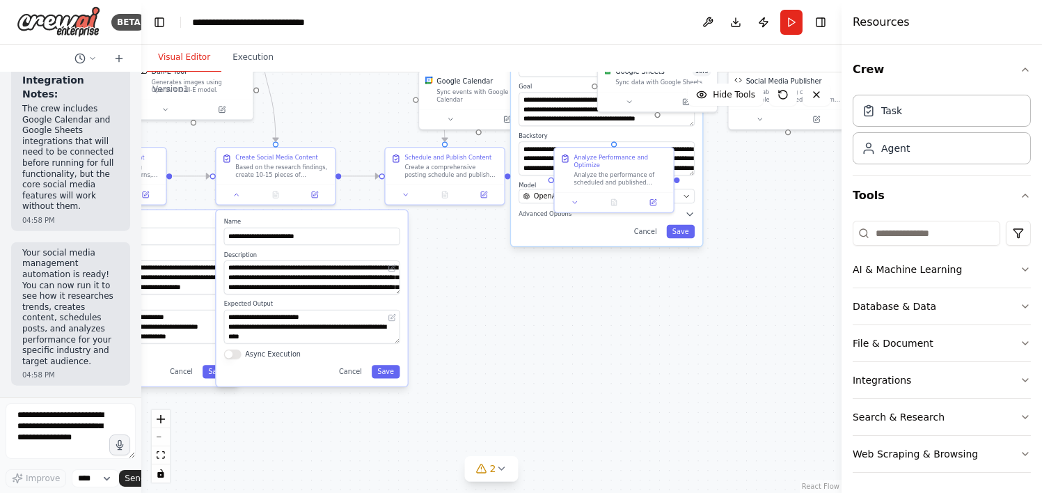
click at [650, 231] on div "**********" at bounding box center [607, 144] width 192 height 204
click at [650, 226] on button "Cancel" at bounding box center [645, 231] width 35 height 13
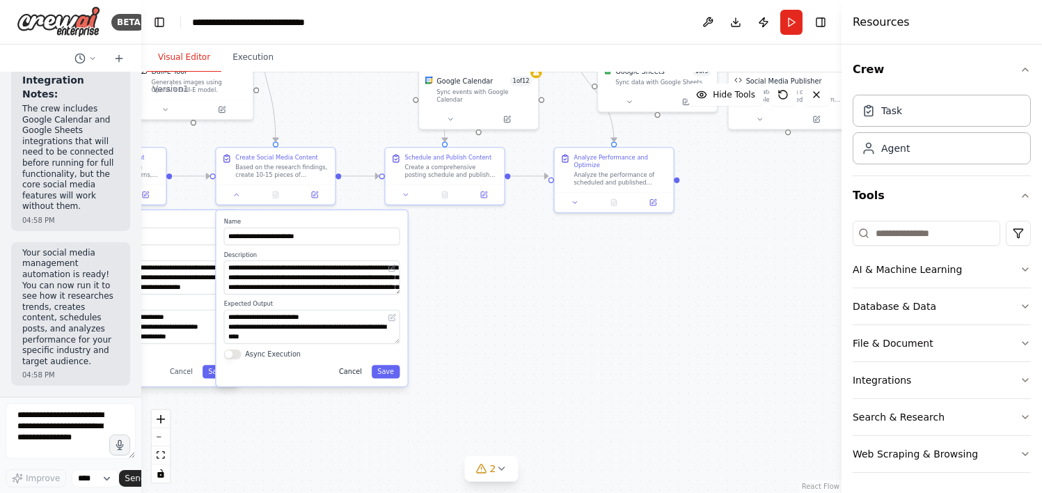
click at [351, 373] on button "Cancel" at bounding box center [351, 371] width 35 height 13
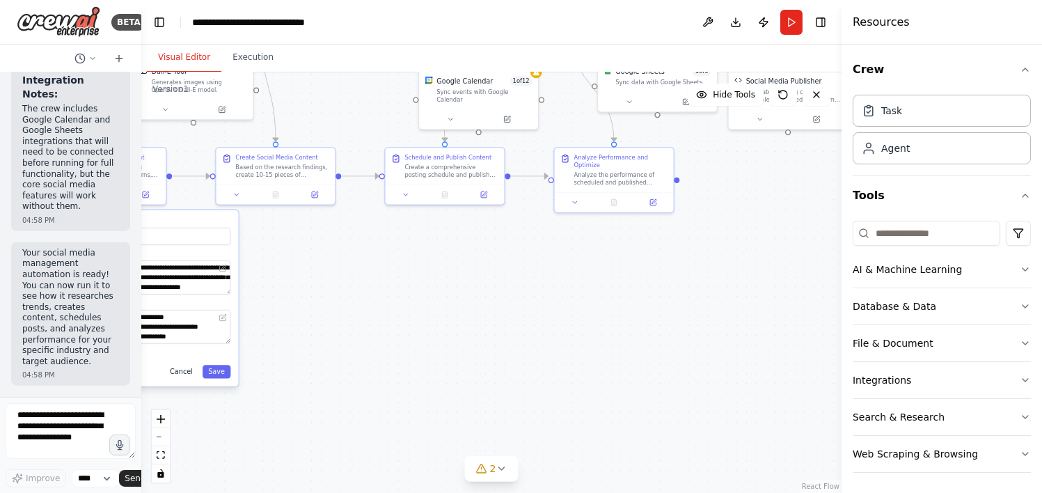
click at [185, 371] on button "Cancel" at bounding box center [181, 371] width 35 height 13
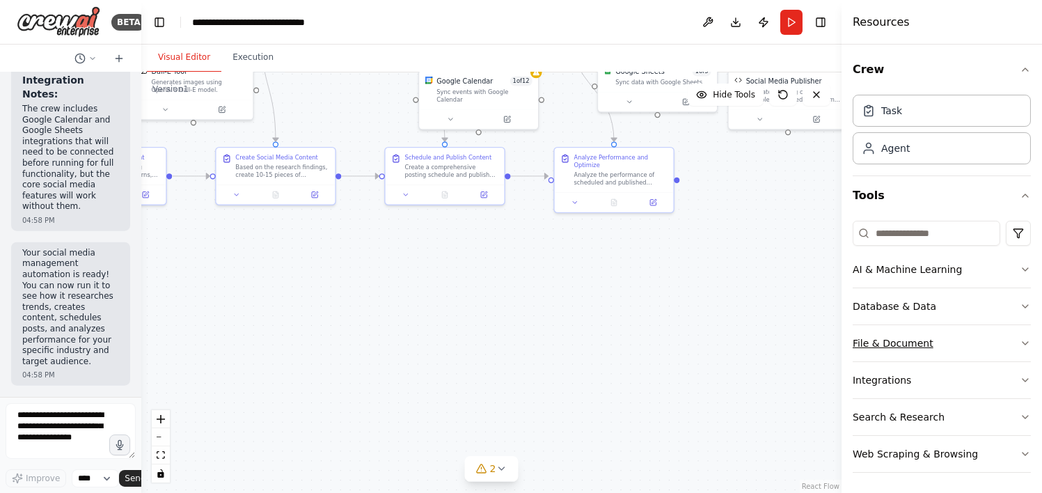
click at [1020, 341] on icon "button" at bounding box center [1025, 343] width 11 height 11
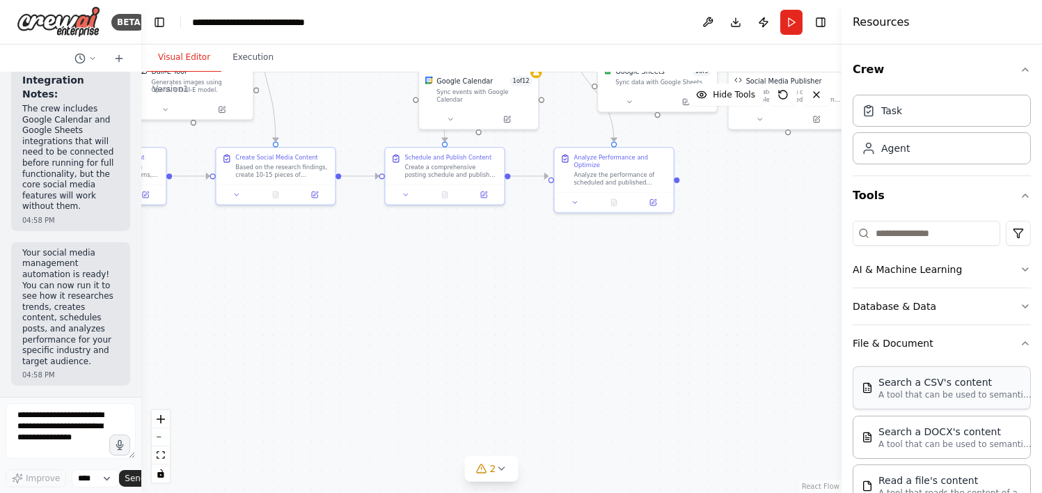
click at [913, 393] on p "A tool that can be used to semantic search a query from a CSV's content." at bounding box center [955, 394] width 153 height 11
click at [497, 463] on button "2" at bounding box center [492, 469] width 54 height 26
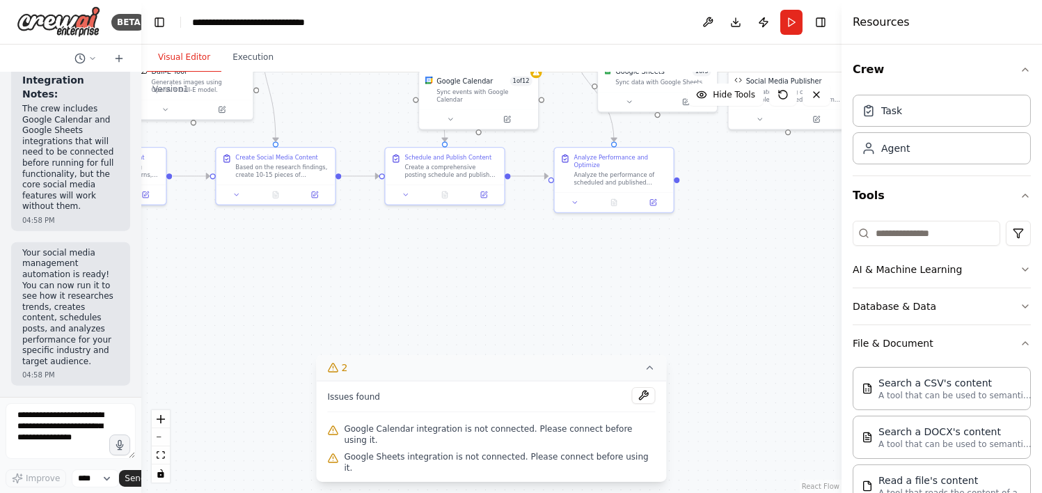
click at [524, 314] on div ".deletable-edge-delete-btn { width: 20px; height: 20px; border: 0px solid #ffff…" at bounding box center [491, 282] width 701 height 421
